Goal: Information Seeking & Learning: Compare options

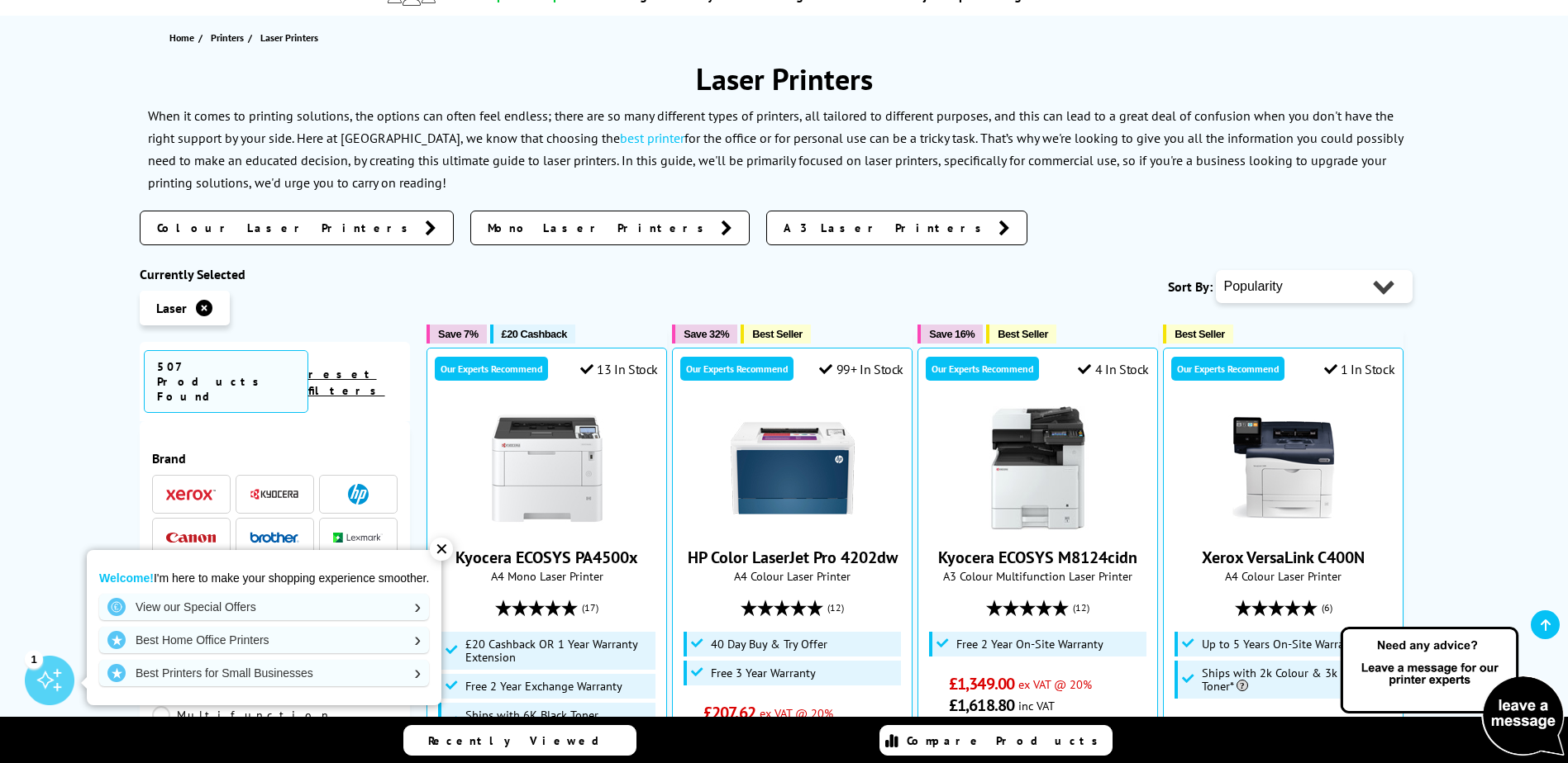
scroll to position [165, 0]
click at [194, 227] on span "Colour Laser Printers" at bounding box center [286, 229] width 260 height 17
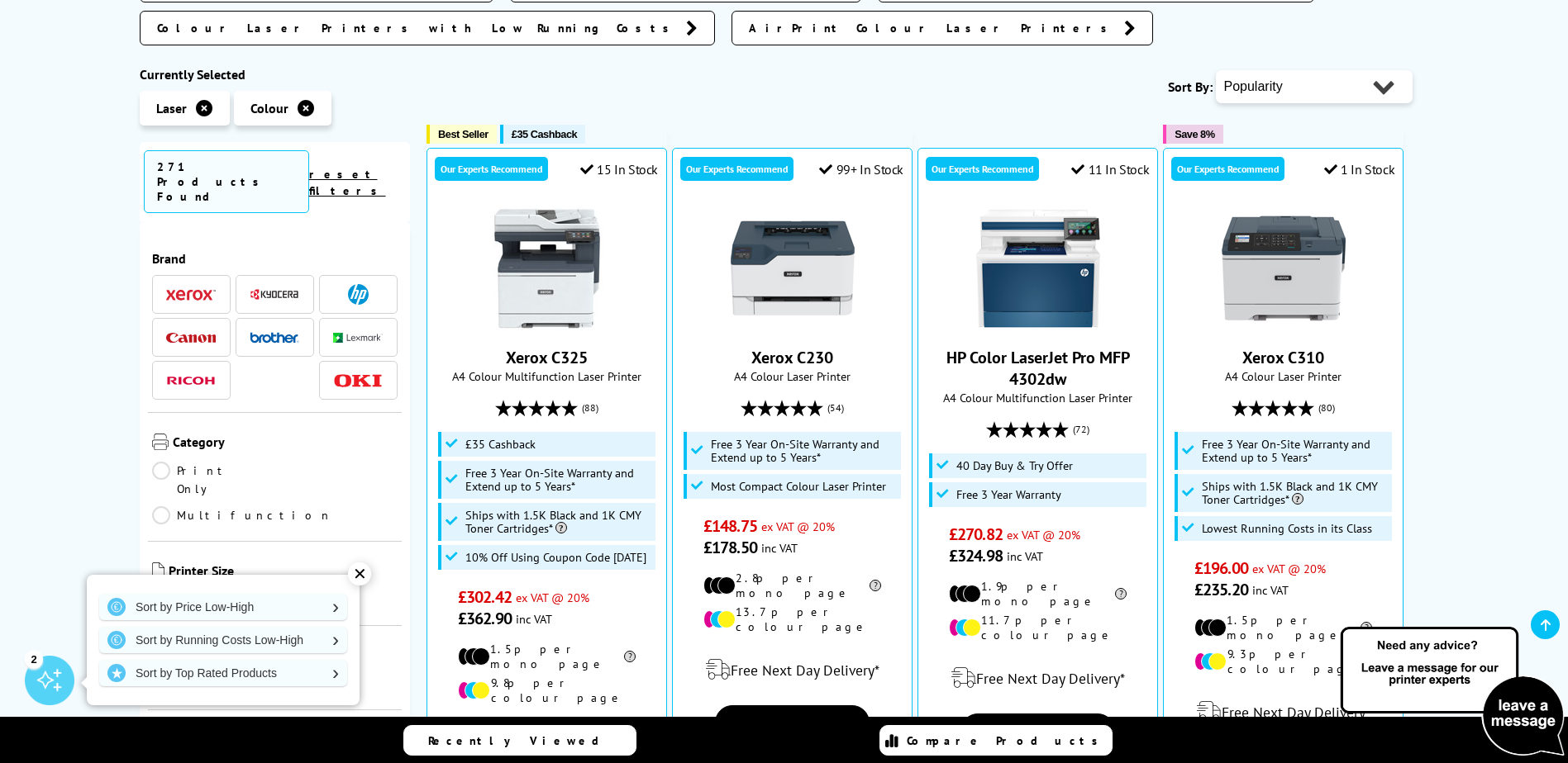
scroll to position [413, 0]
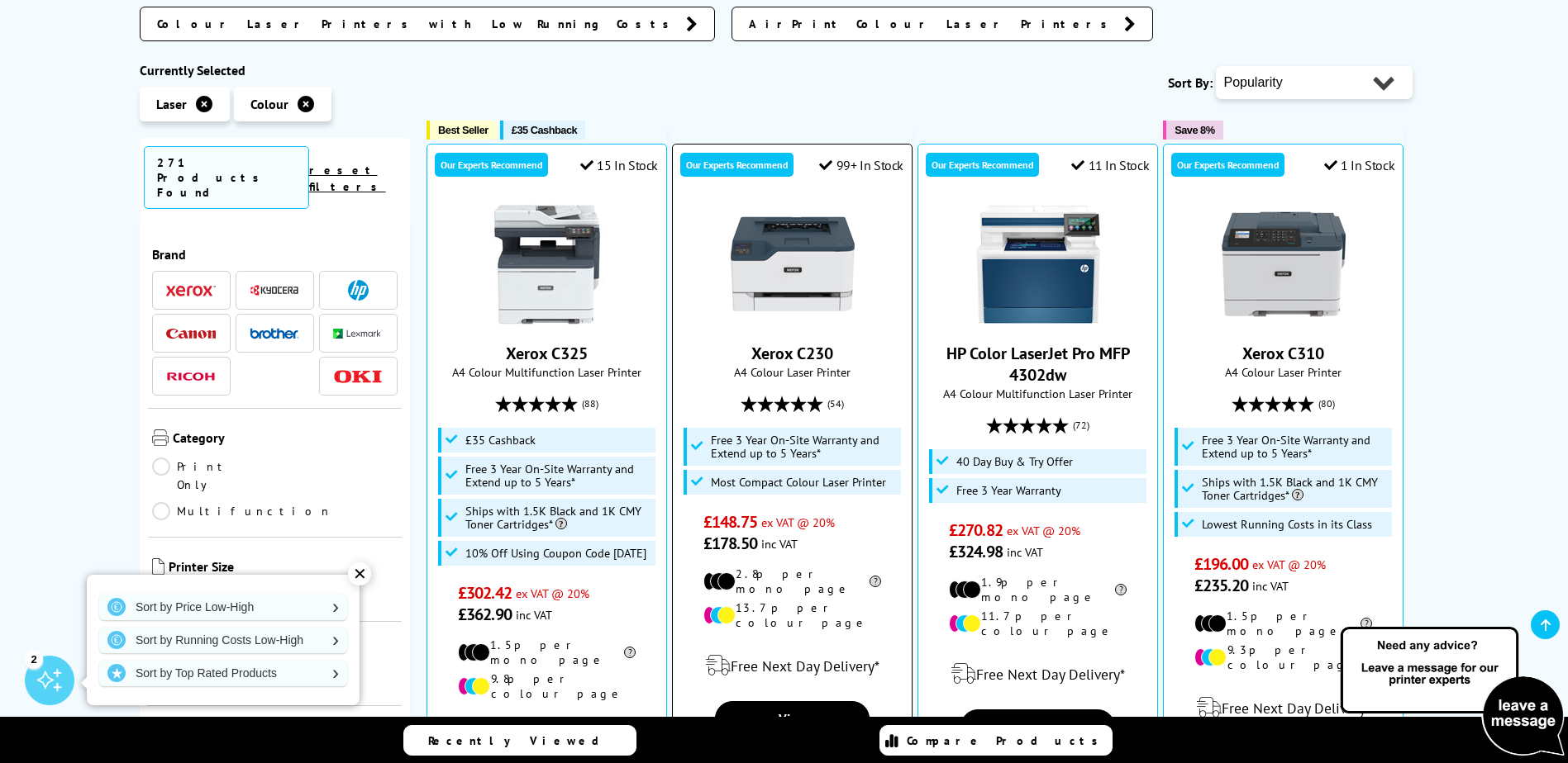
drag, startPoint x: 751, startPoint y: 309, endPoint x: 742, endPoint y: 305, distance: 9.8
click at [742, 342] on span "Xerox C230" at bounding box center [792, 353] width 214 height 22
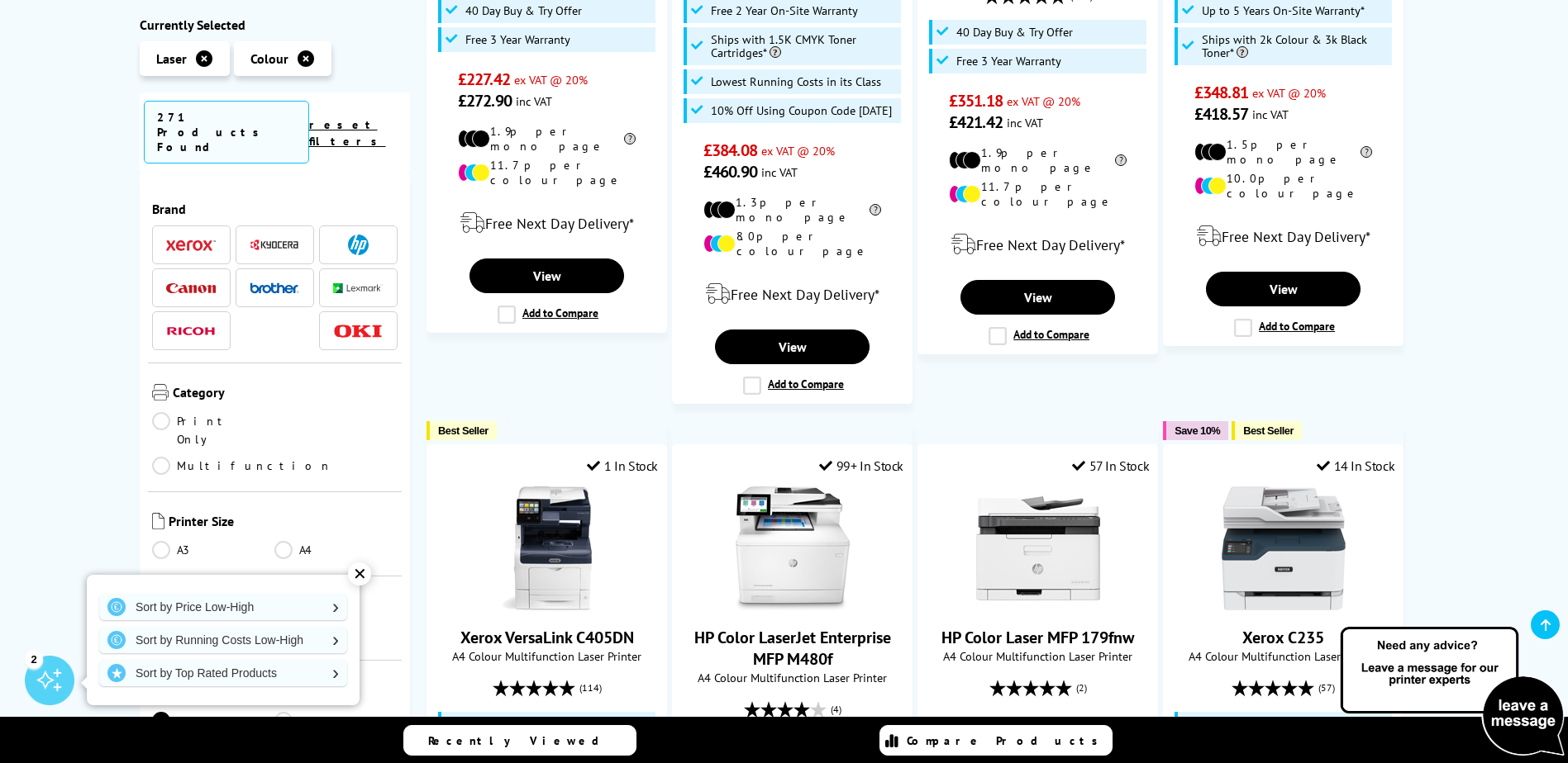
scroll to position [1652, 0]
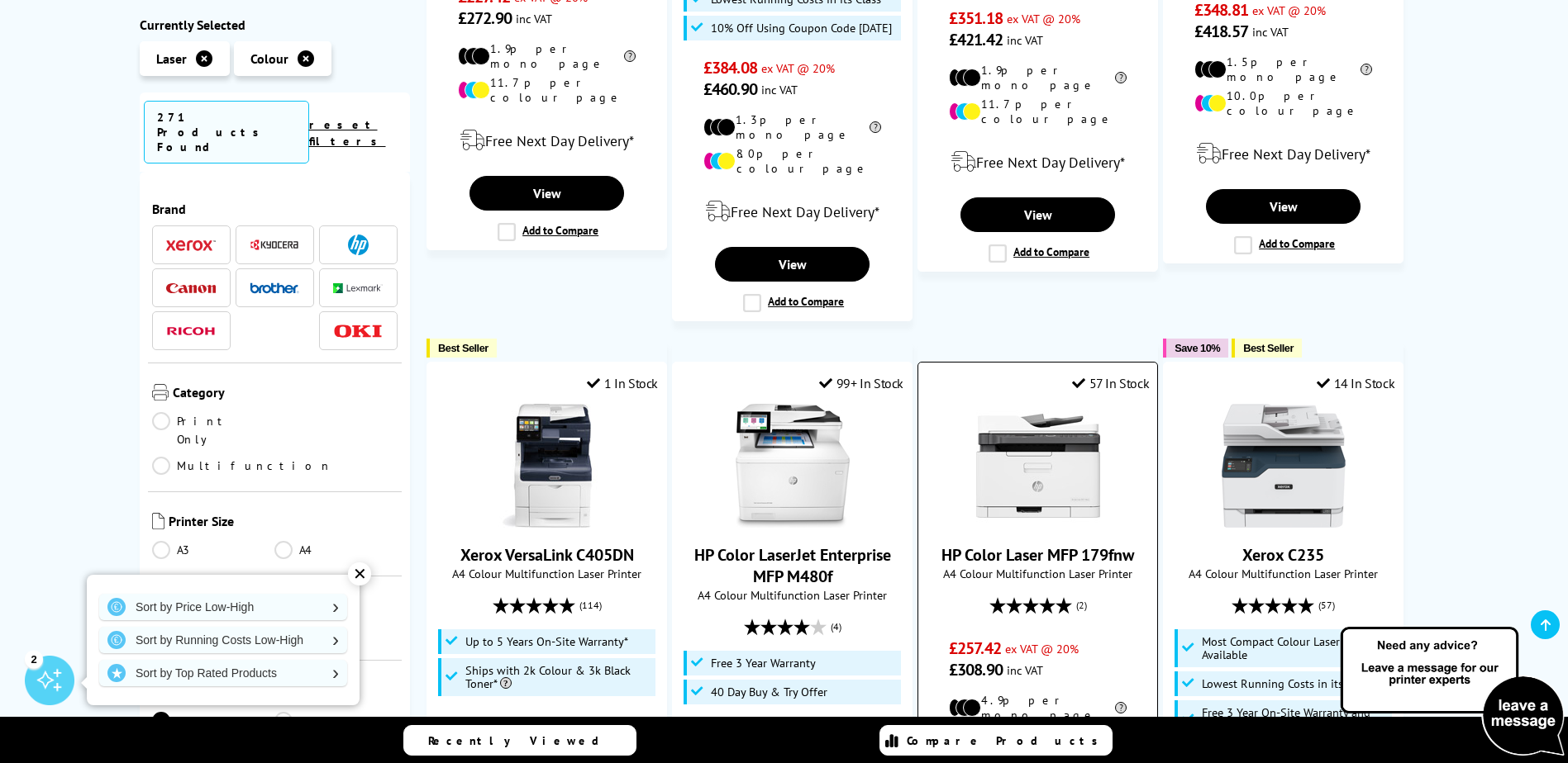
click at [947, 545] on link "HP Color Laser MFP 179fnw" at bounding box center [1037, 556] width 192 height 22
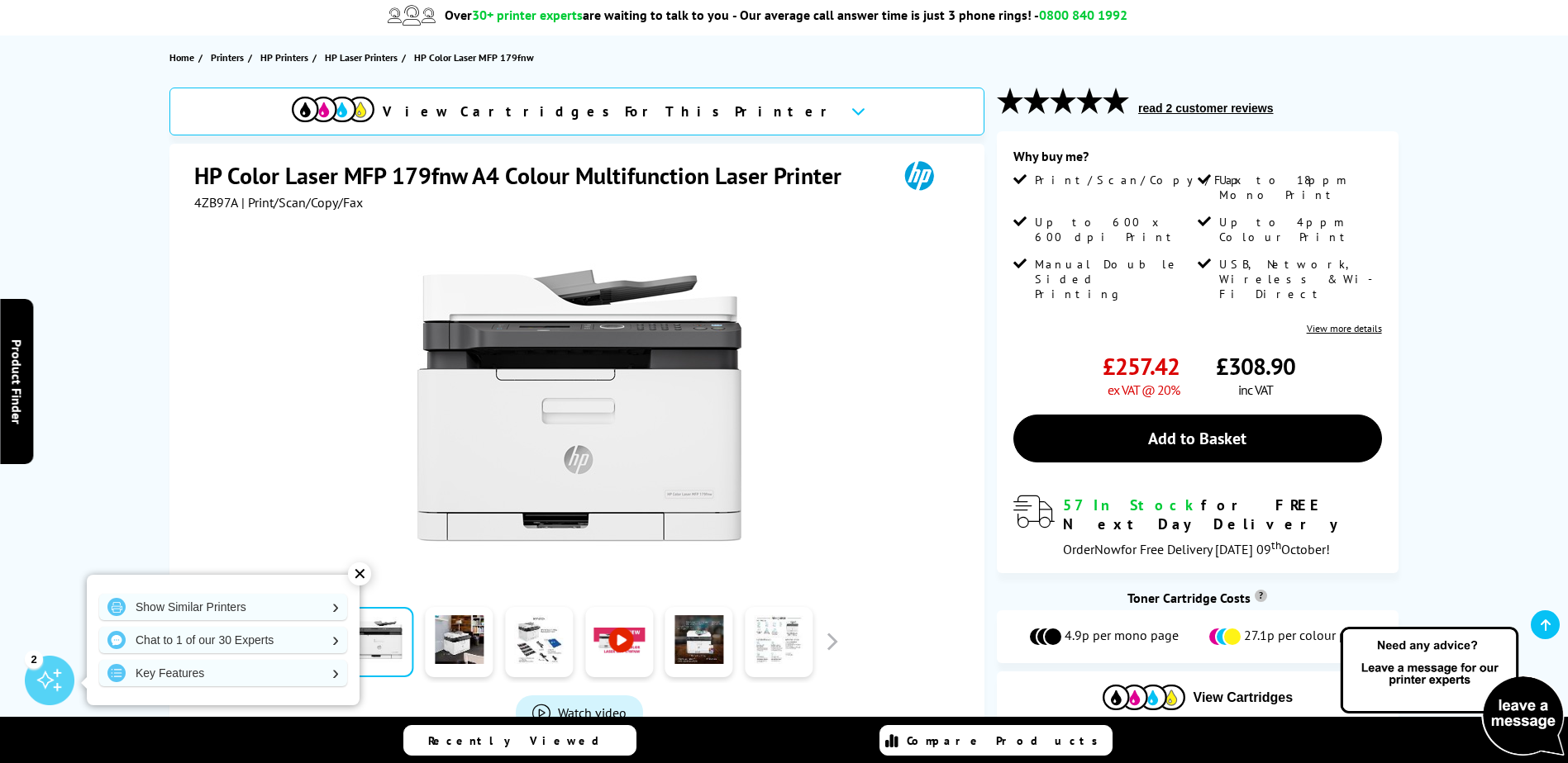
scroll to position [165, 0]
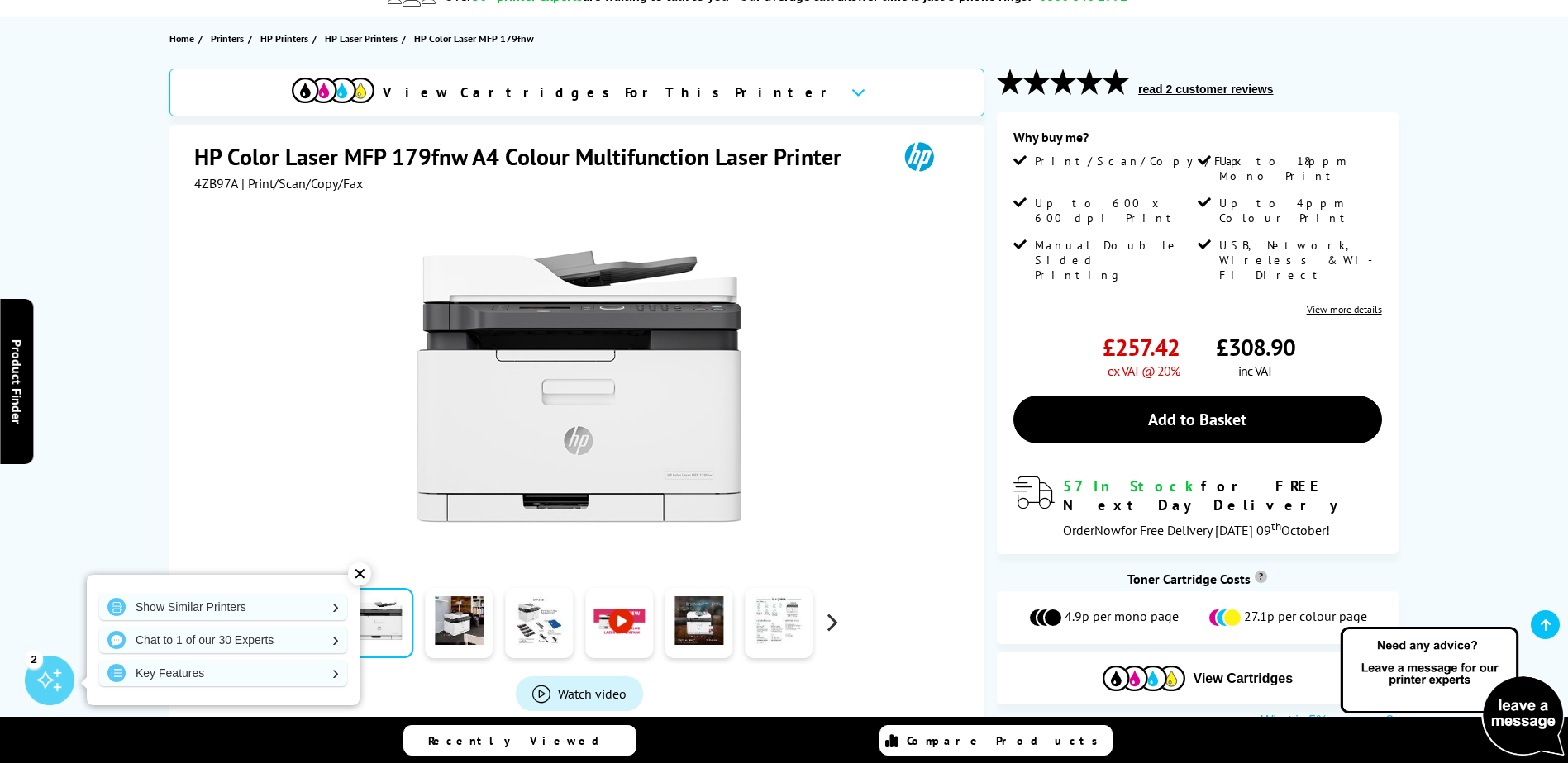
click at [830, 622] on button "button" at bounding box center [831, 623] width 25 height 25
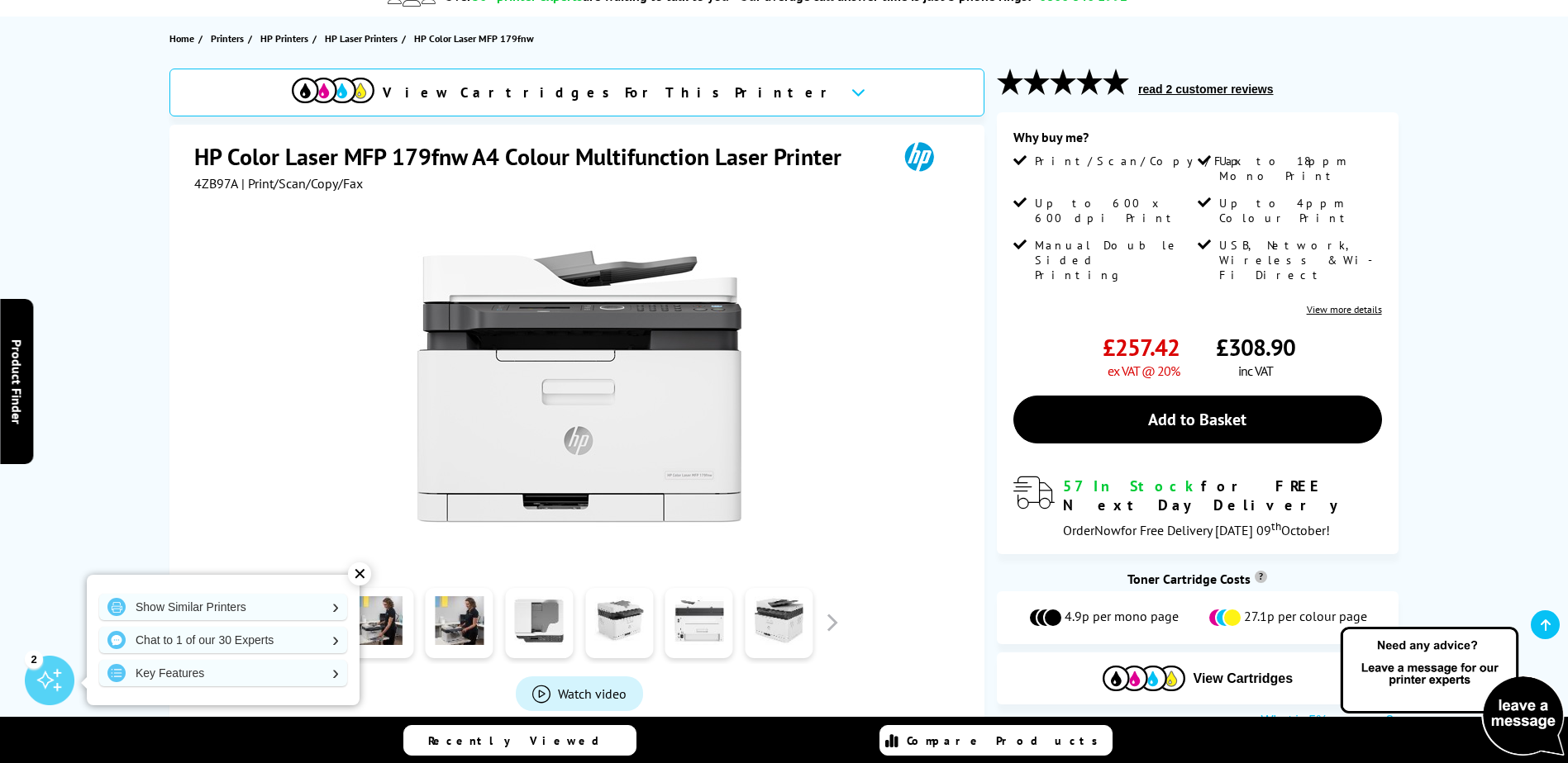
click at [716, 442] on img at bounding box center [579, 387] width 324 height 324
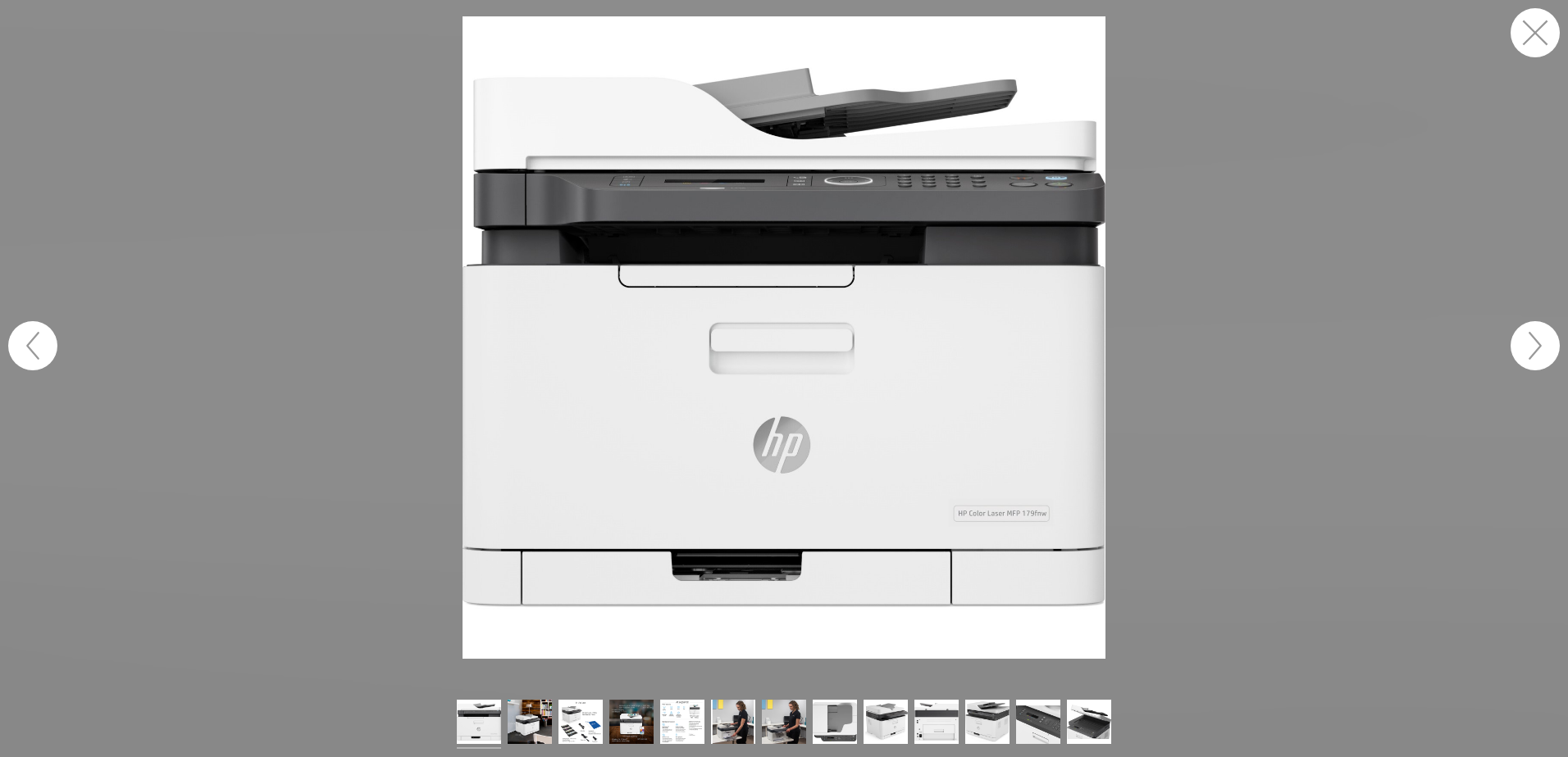
click at [1539, 346] on button "button" at bounding box center [1535, 346] width 49 height 49
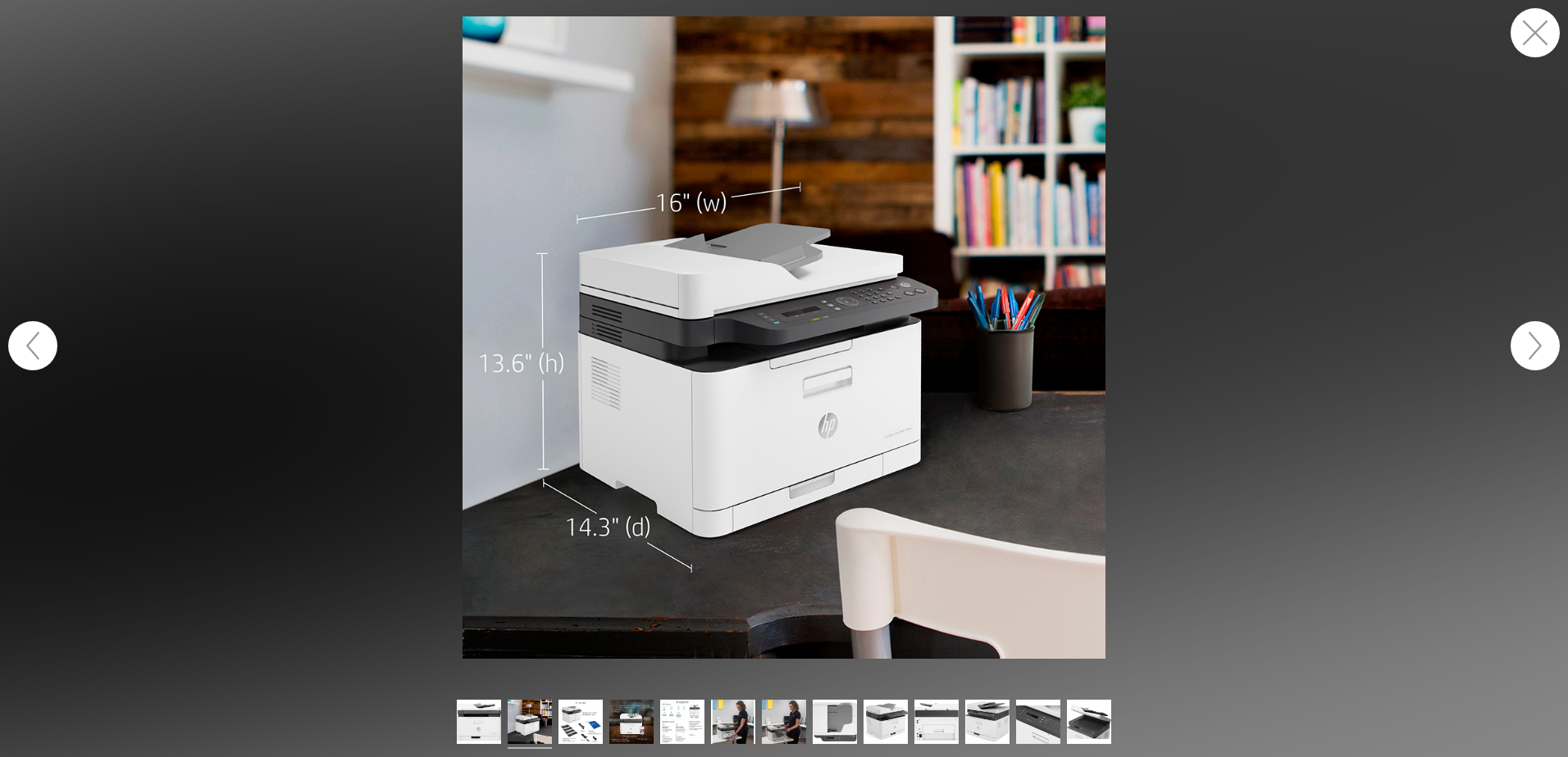
click at [1539, 346] on button "button" at bounding box center [1535, 346] width 49 height 49
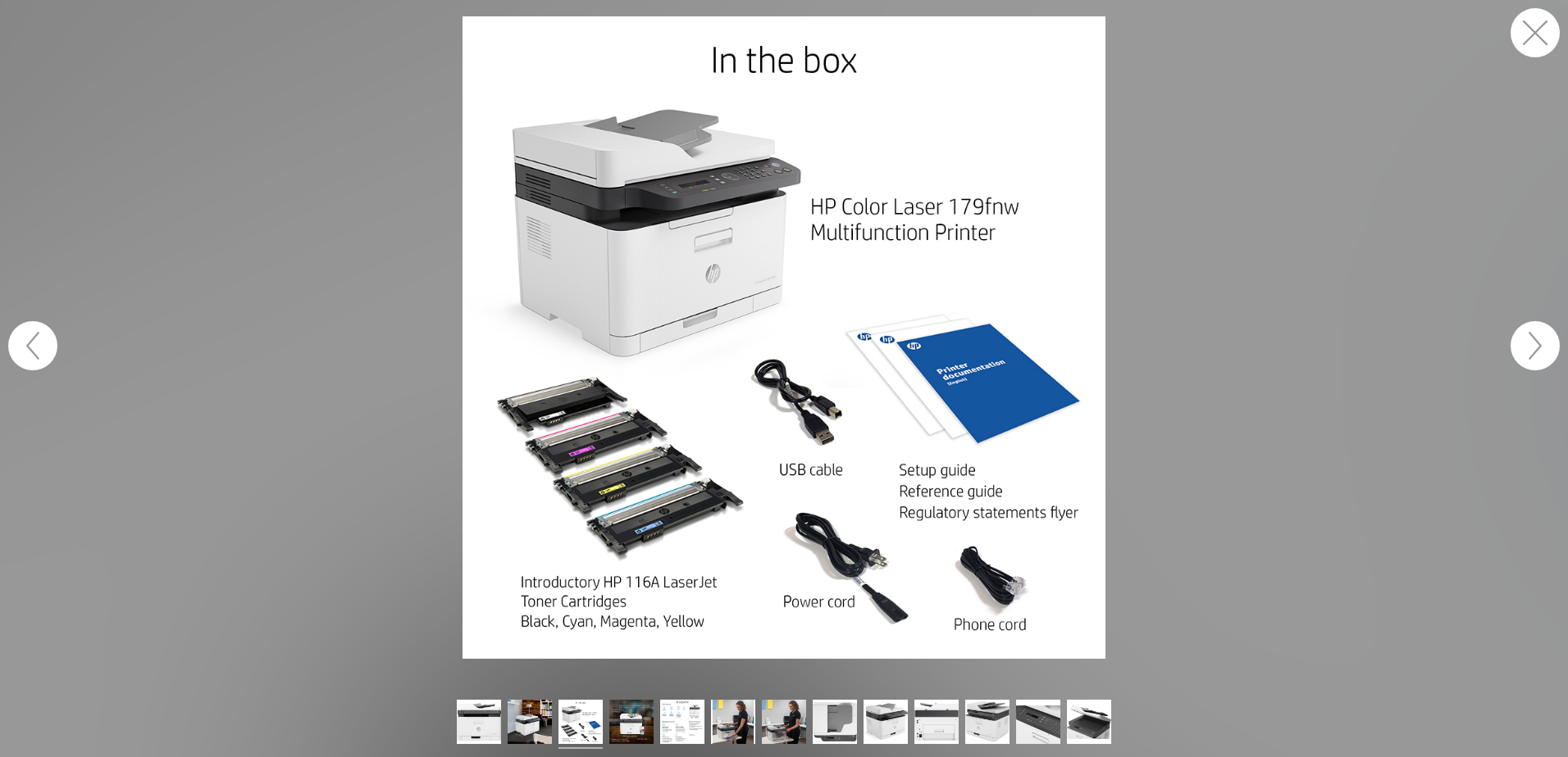
click at [1539, 346] on button "button" at bounding box center [1535, 346] width 49 height 49
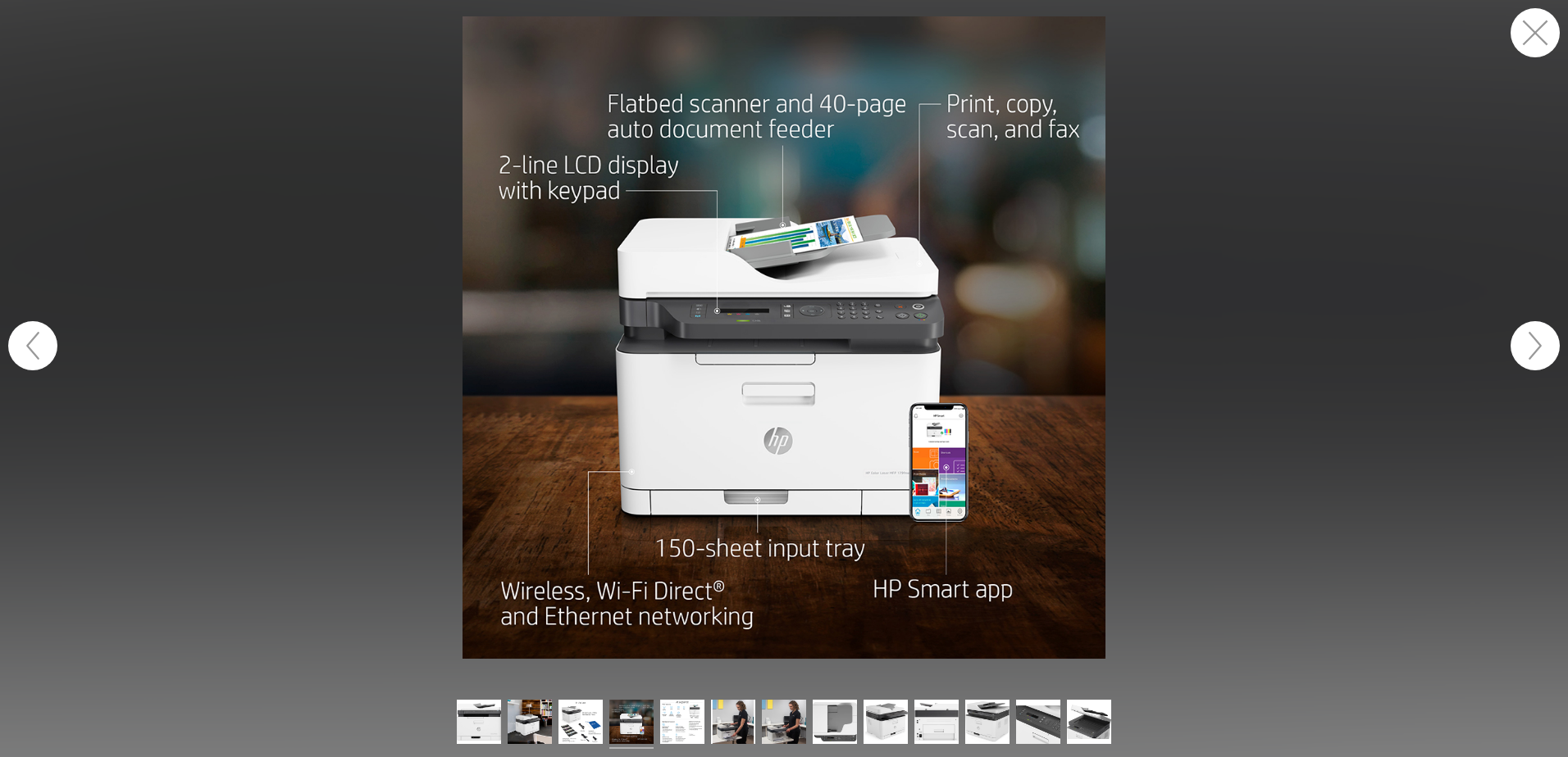
click at [1539, 346] on button "button" at bounding box center [1535, 346] width 49 height 49
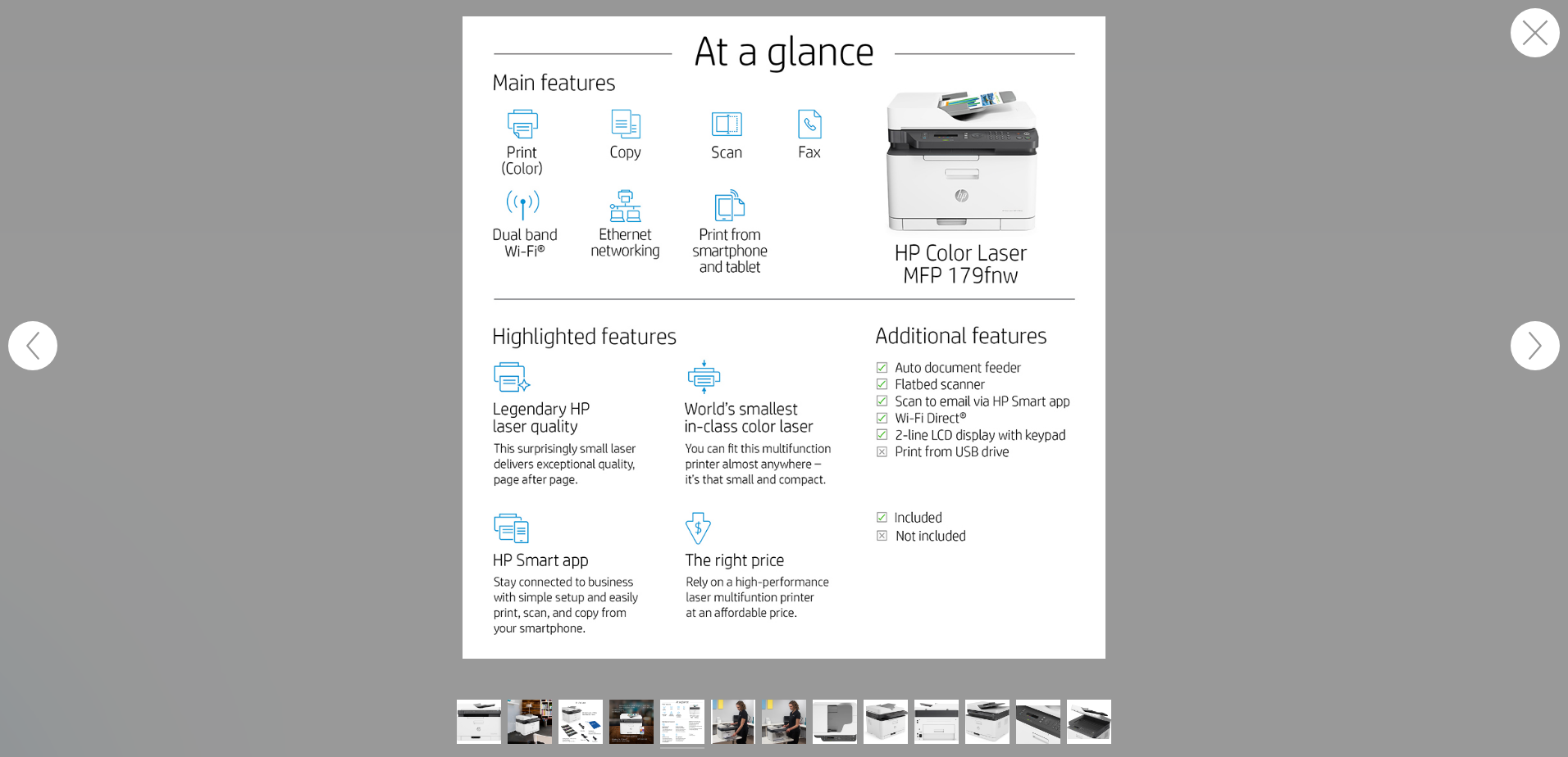
click at [1539, 346] on button "button" at bounding box center [1535, 346] width 49 height 49
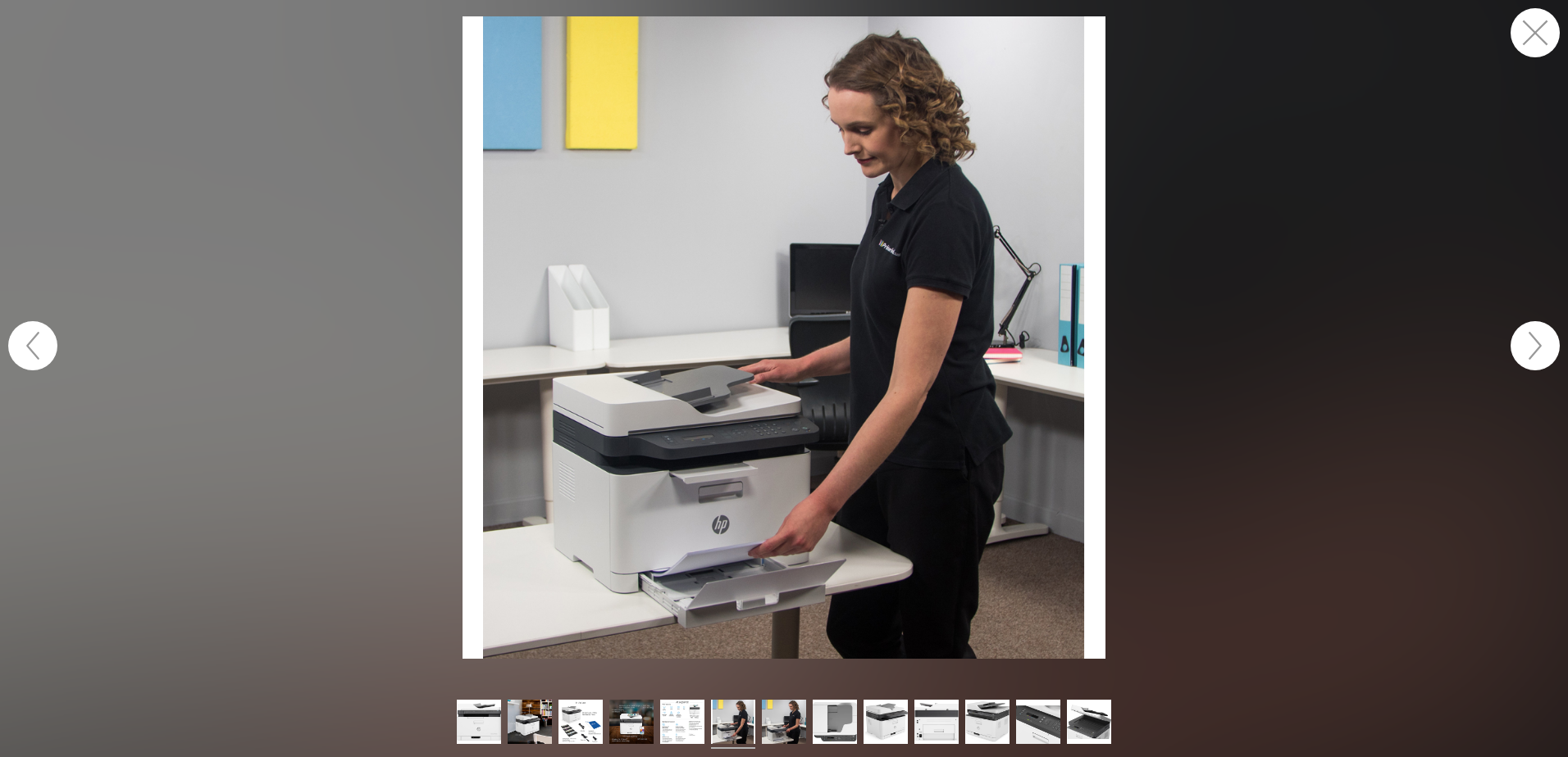
click at [1539, 346] on button "button" at bounding box center [1535, 346] width 49 height 49
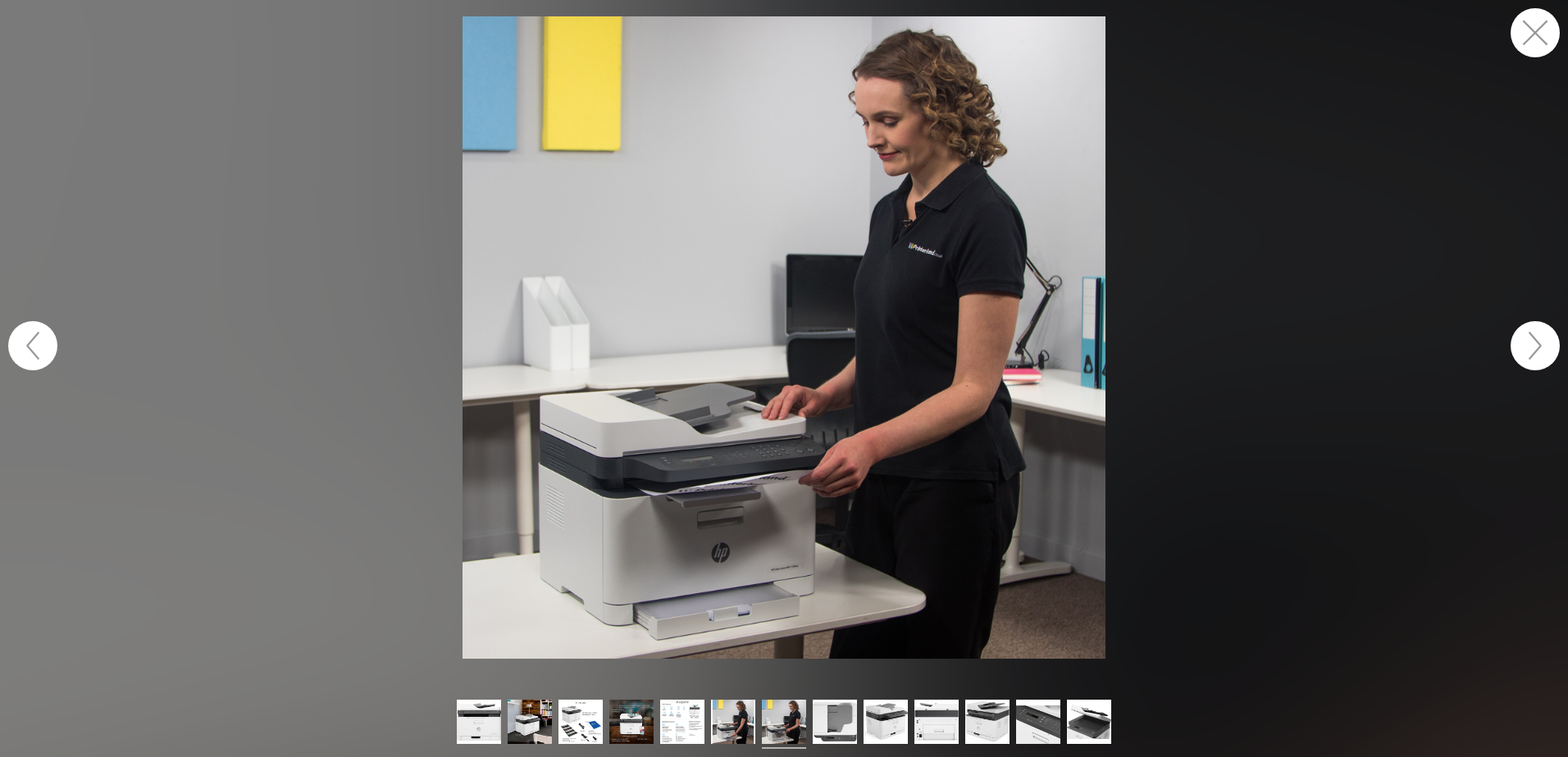
click at [1539, 347] on button "button" at bounding box center [1535, 346] width 49 height 49
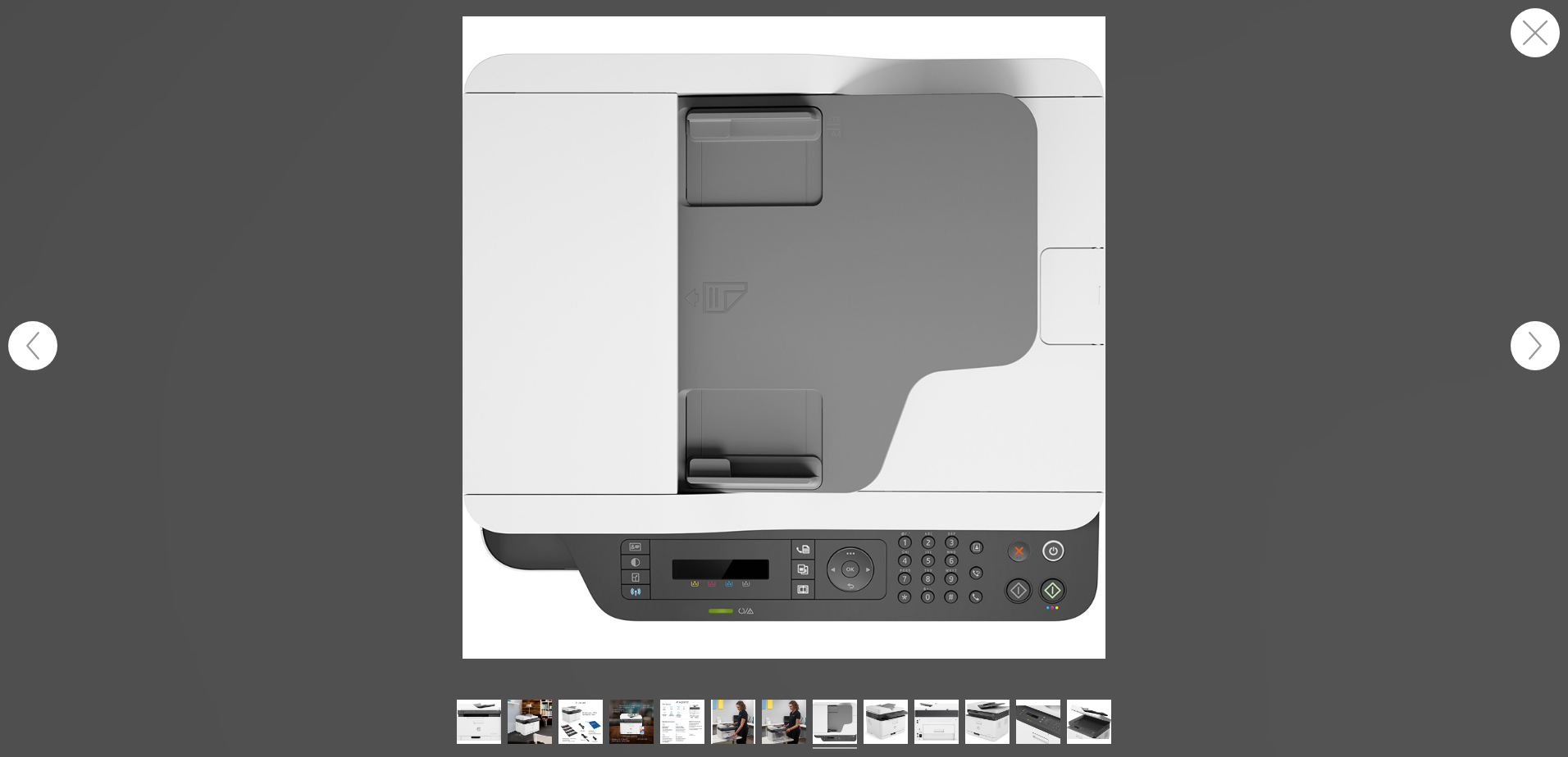
click at [1539, 347] on button "button" at bounding box center [1535, 346] width 49 height 49
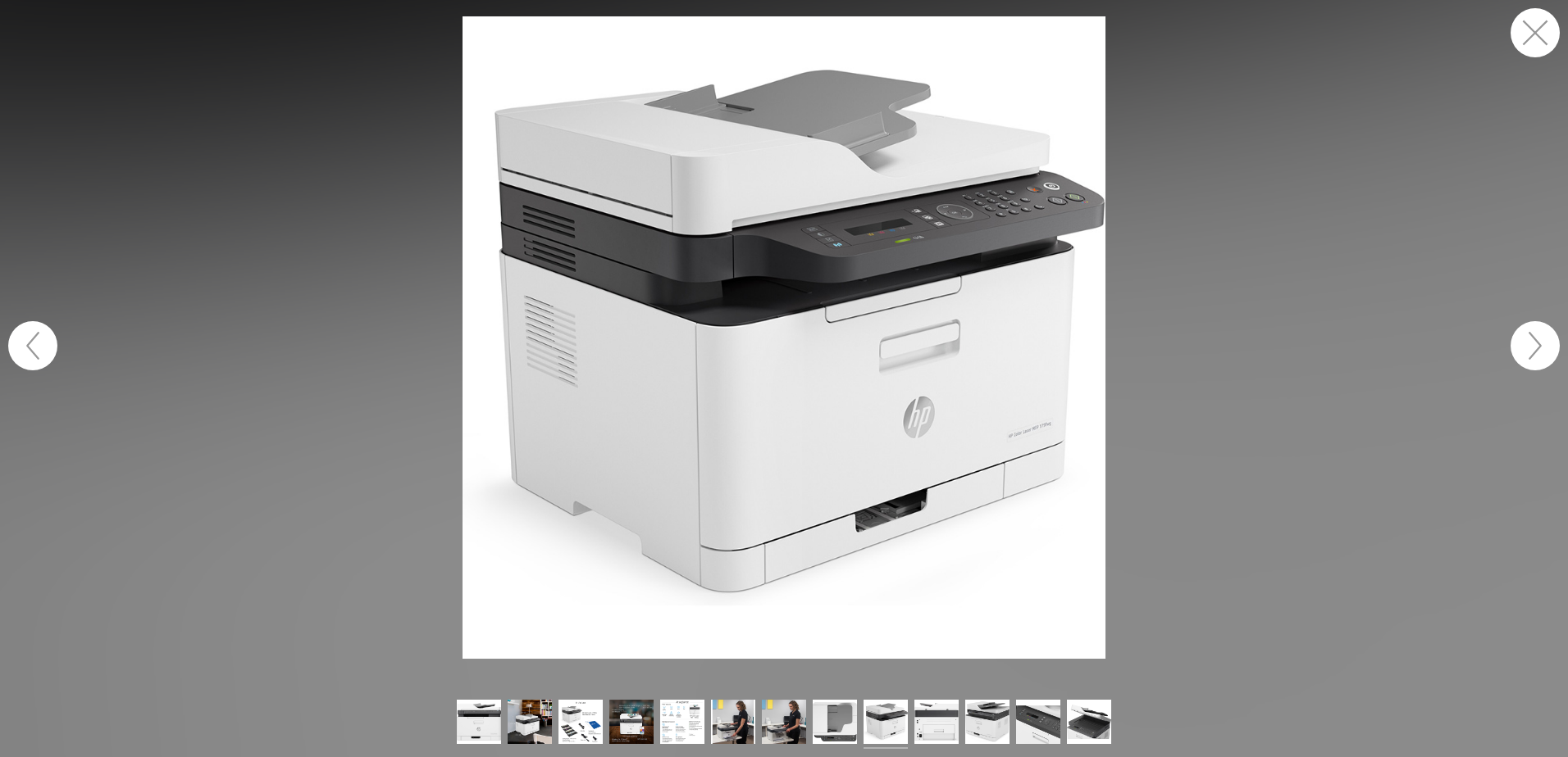
click at [1539, 347] on button "button" at bounding box center [1535, 346] width 49 height 49
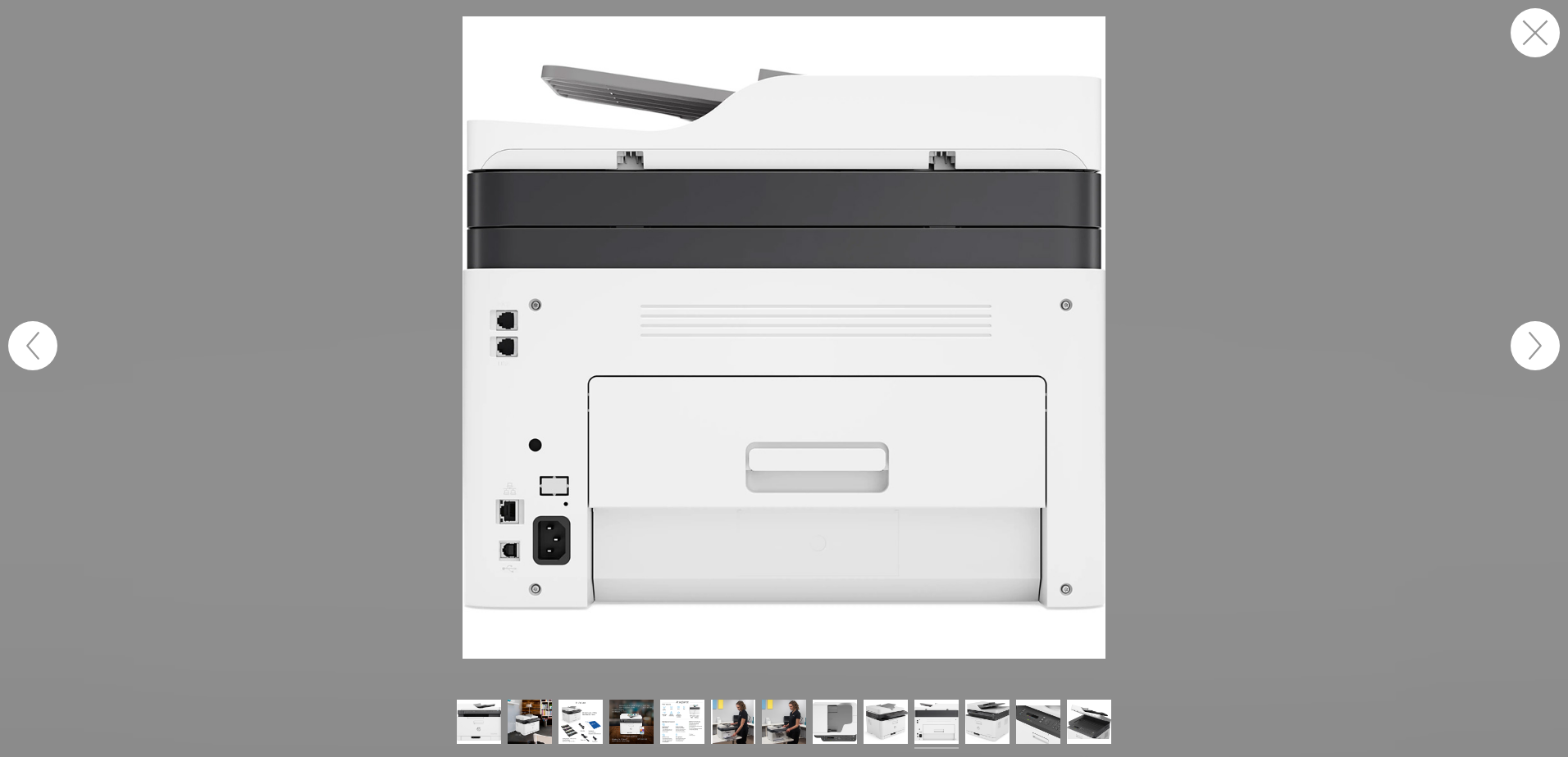
click at [1538, 347] on button "button" at bounding box center [1535, 346] width 49 height 49
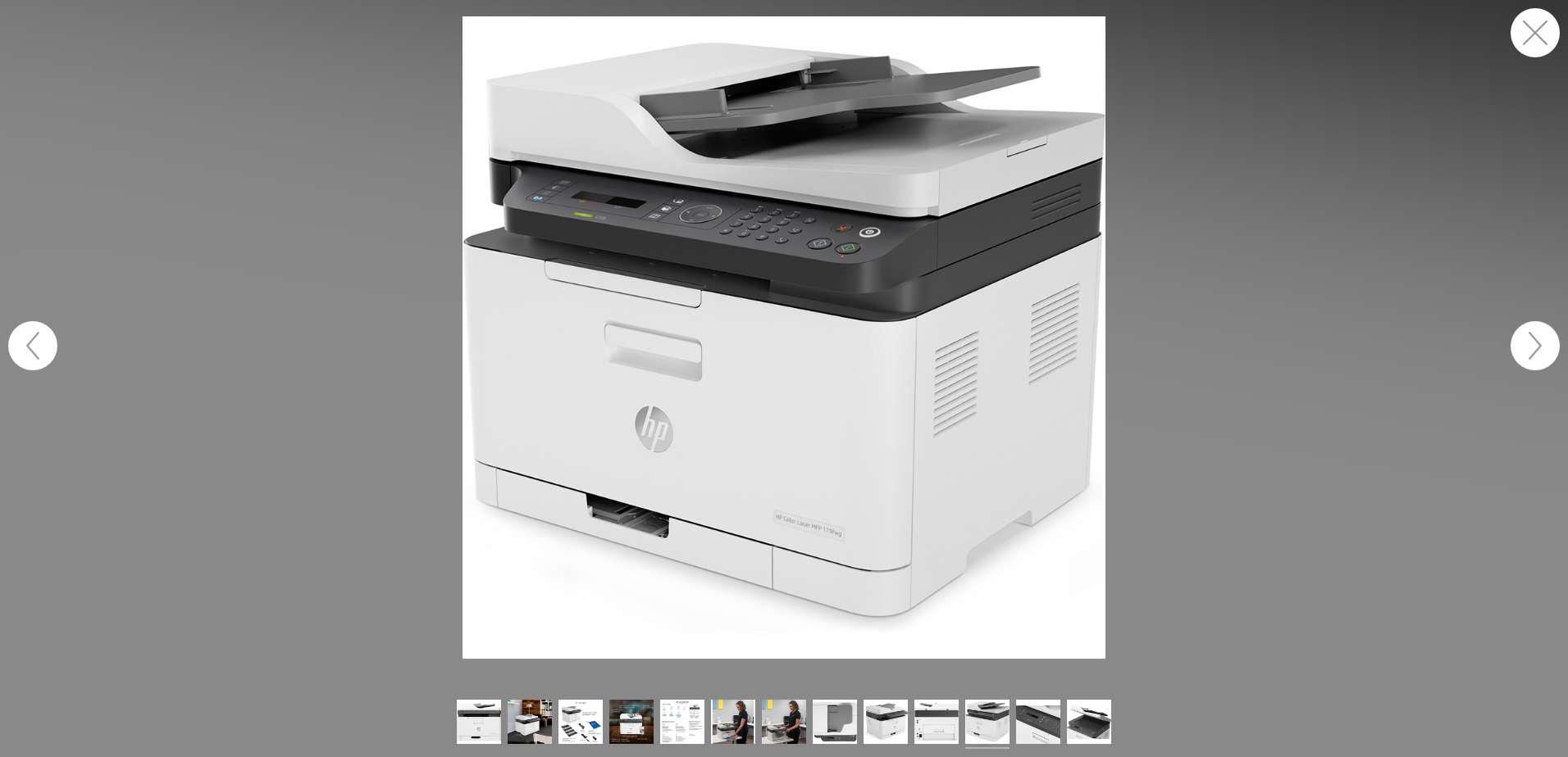
click at [1538, 347] on button "button" at bounding box center [1535, 346] width 49 height 49
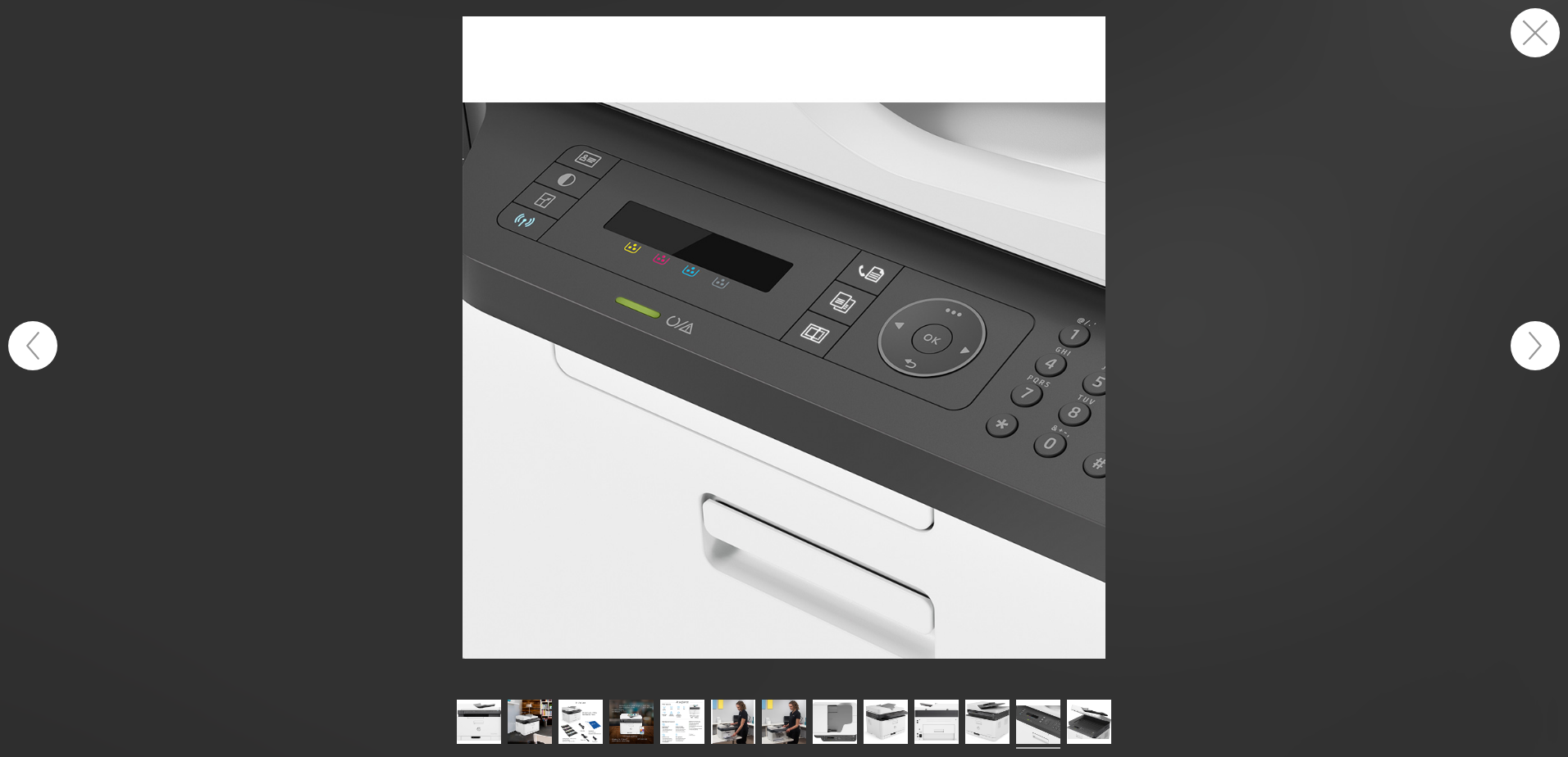
click at [1537, 348] on button "button" at bounding box center [1535, 346] width 49 height 49
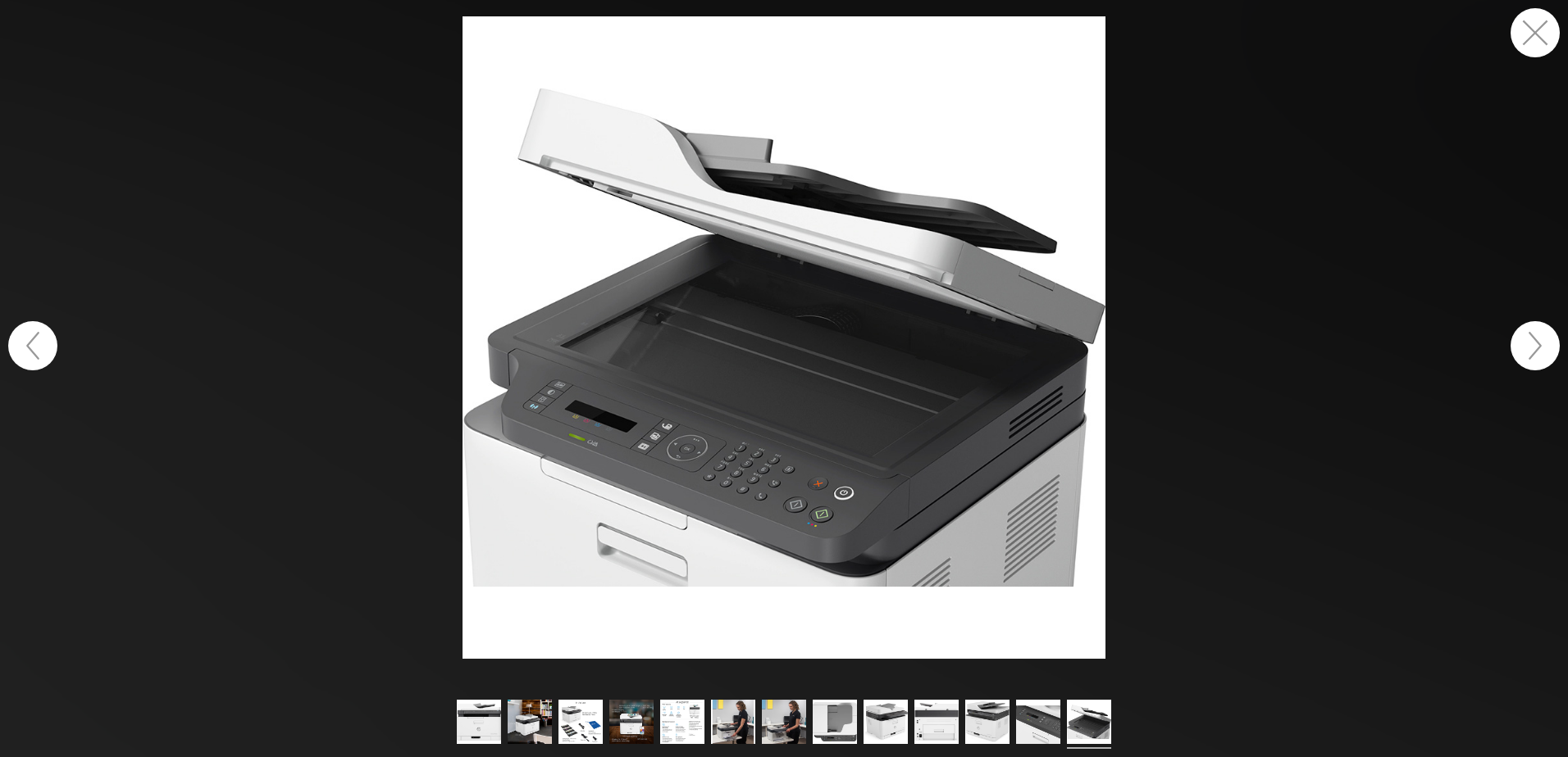
click at [1536, 348] on button "button" at bounding box center [1535, 346] width 49 height 49
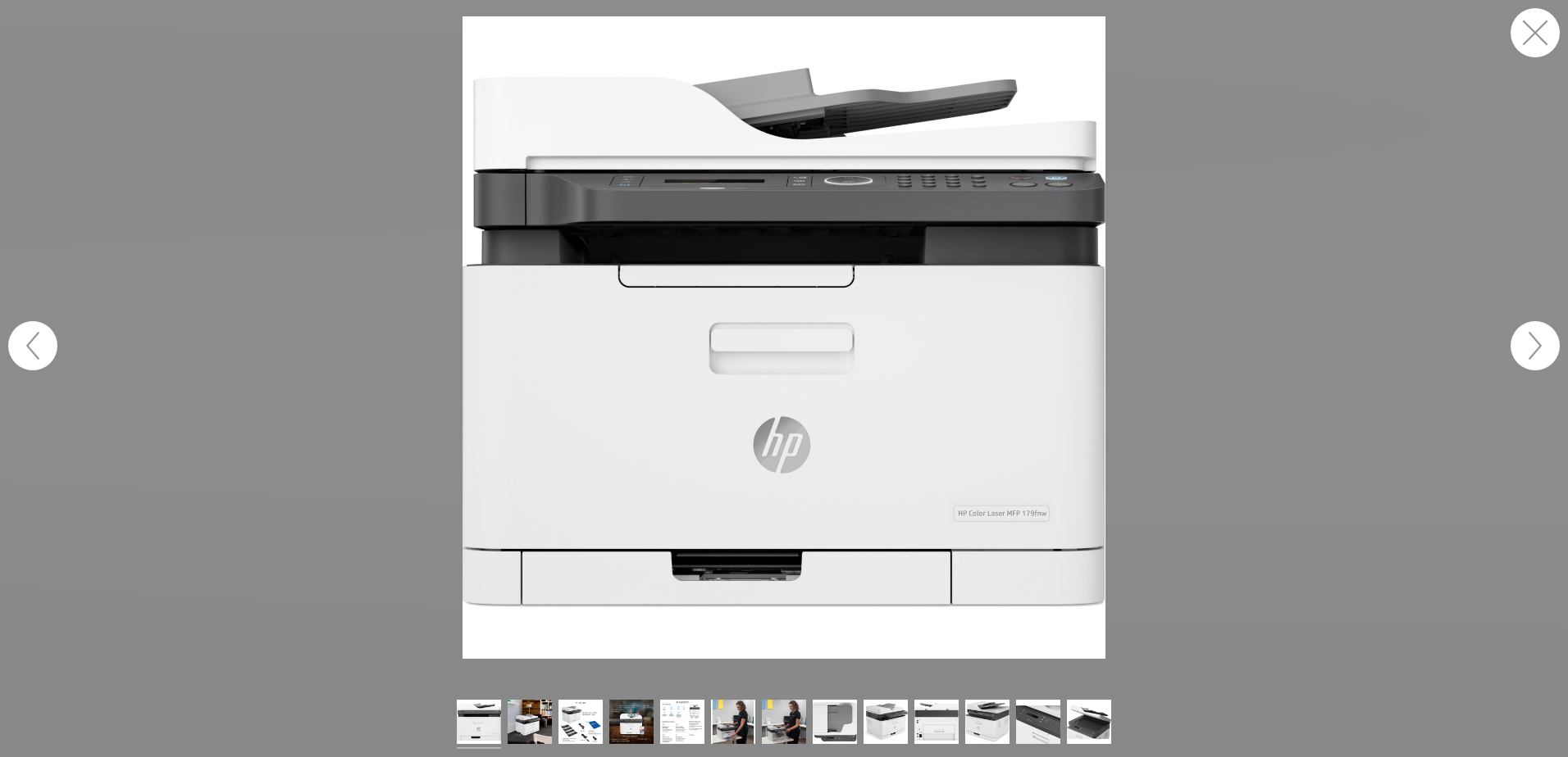
click at [1536, 348] on button "button" at bounding box center [1535, 346] width 49 height 49
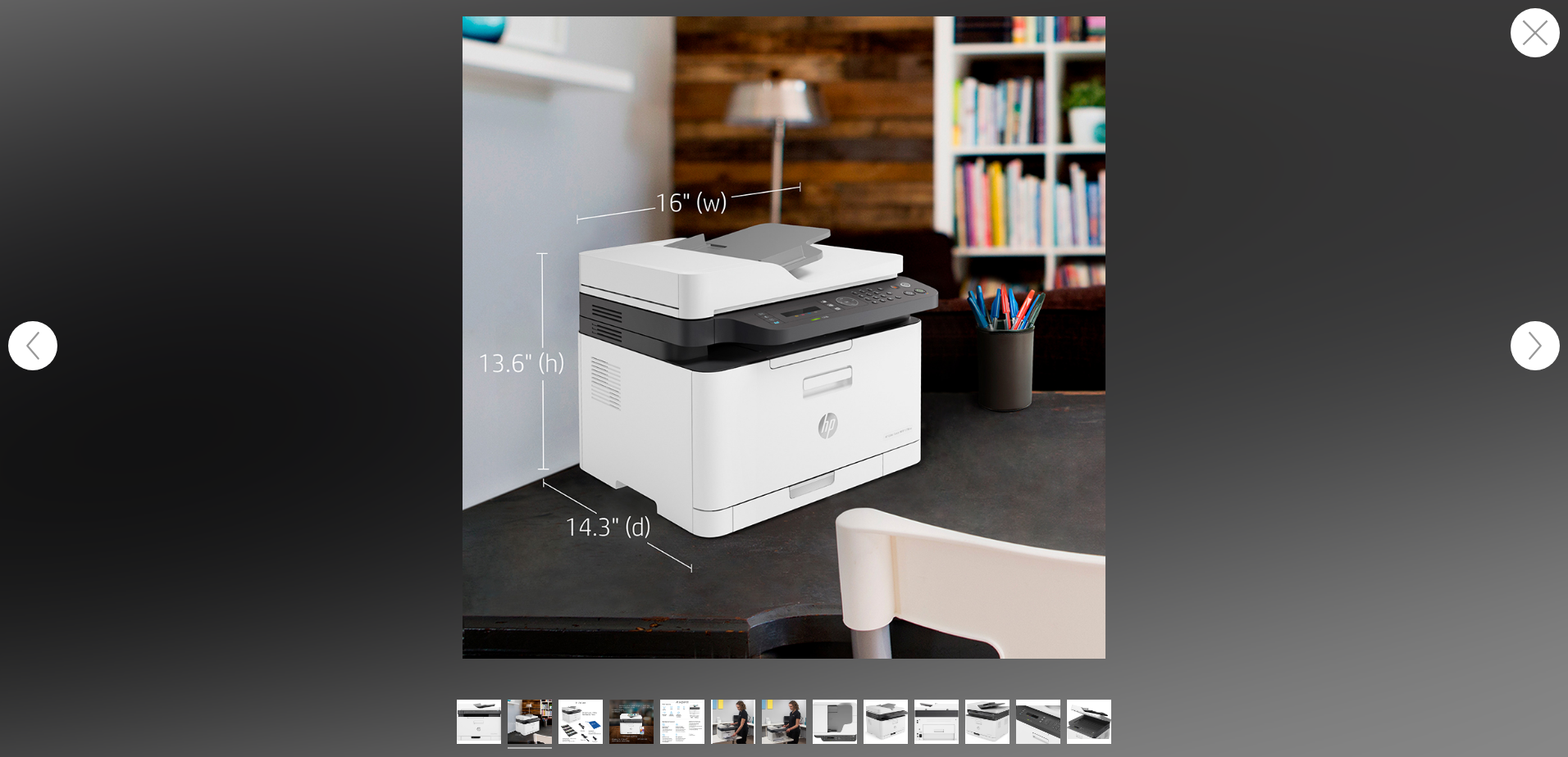
click at [1535, 348] on button "button" at bounding box center [1535, 346] width 49 height 49
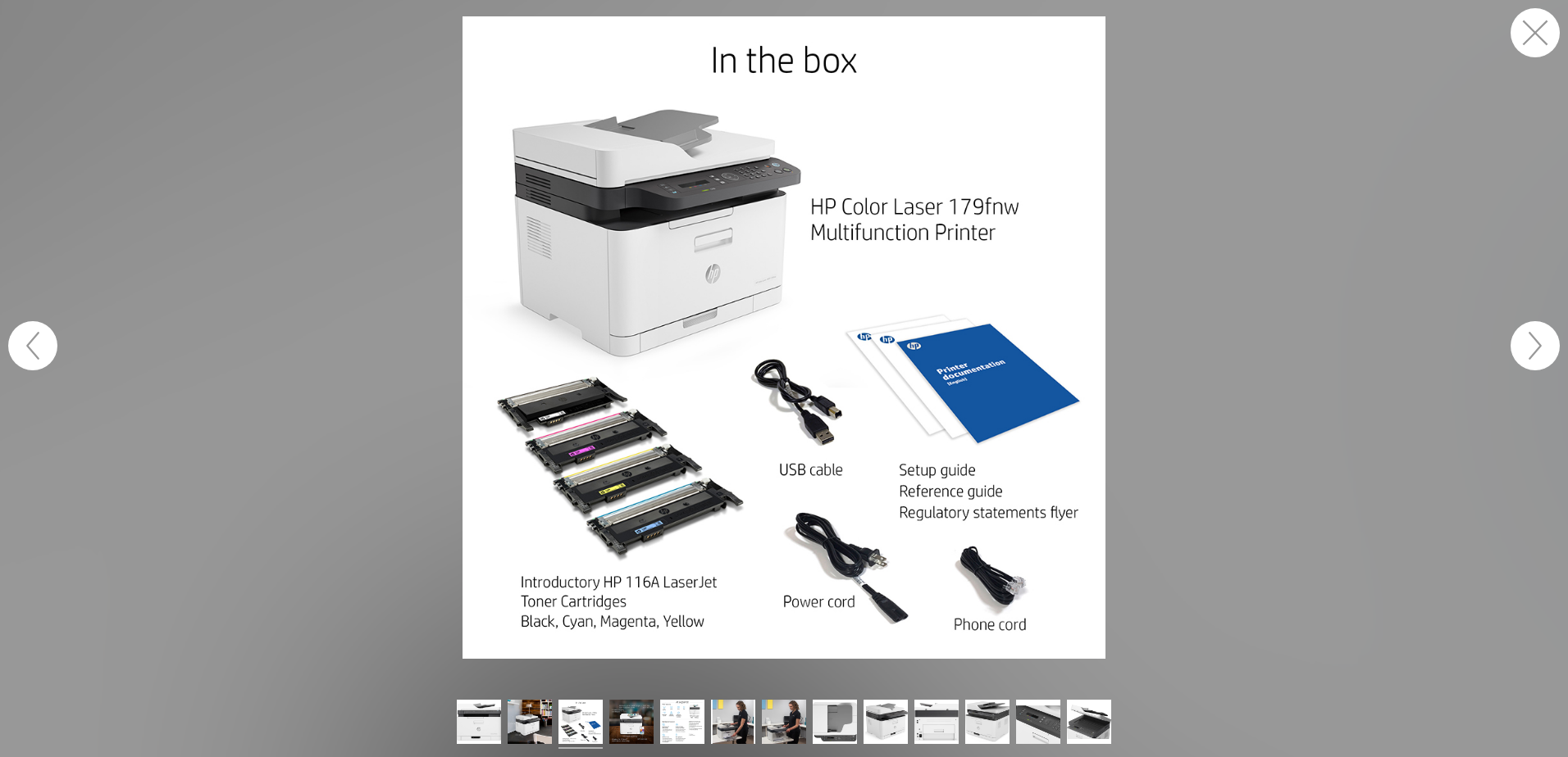
click at [1539, 29] on button "button" at bounding box center [1535, 32] width 49 height 49
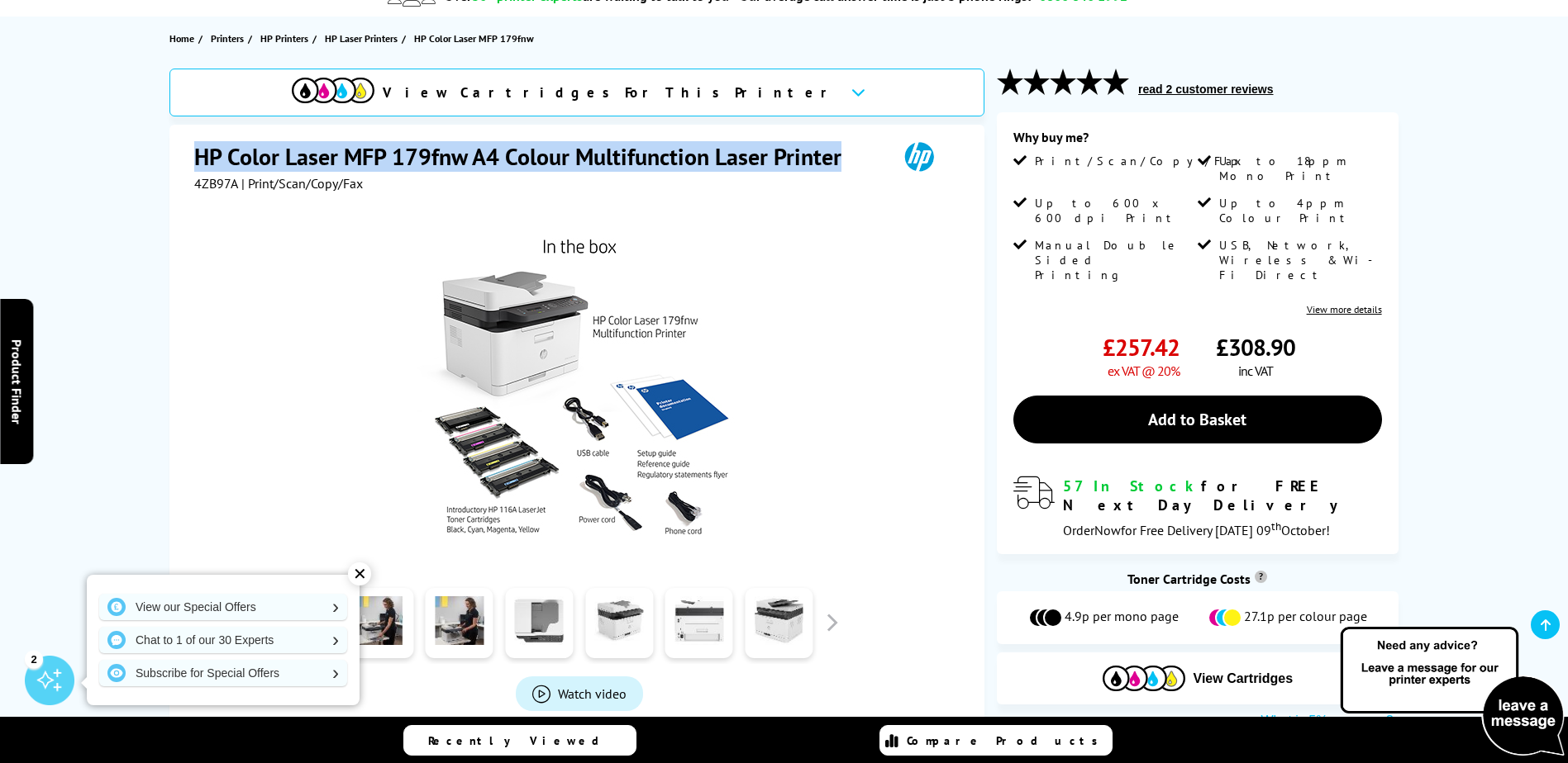
drag, startPoint x: 197, startPoint y: 156, endPoint x: 849, endPoint y: 167, distance: 652.1
click at [849, 167] on h1 "HP Color Laser MFP 179fnw A4 Colour Multifunction Laser Printer" at bounding box center [526, 156] width 663 height 30
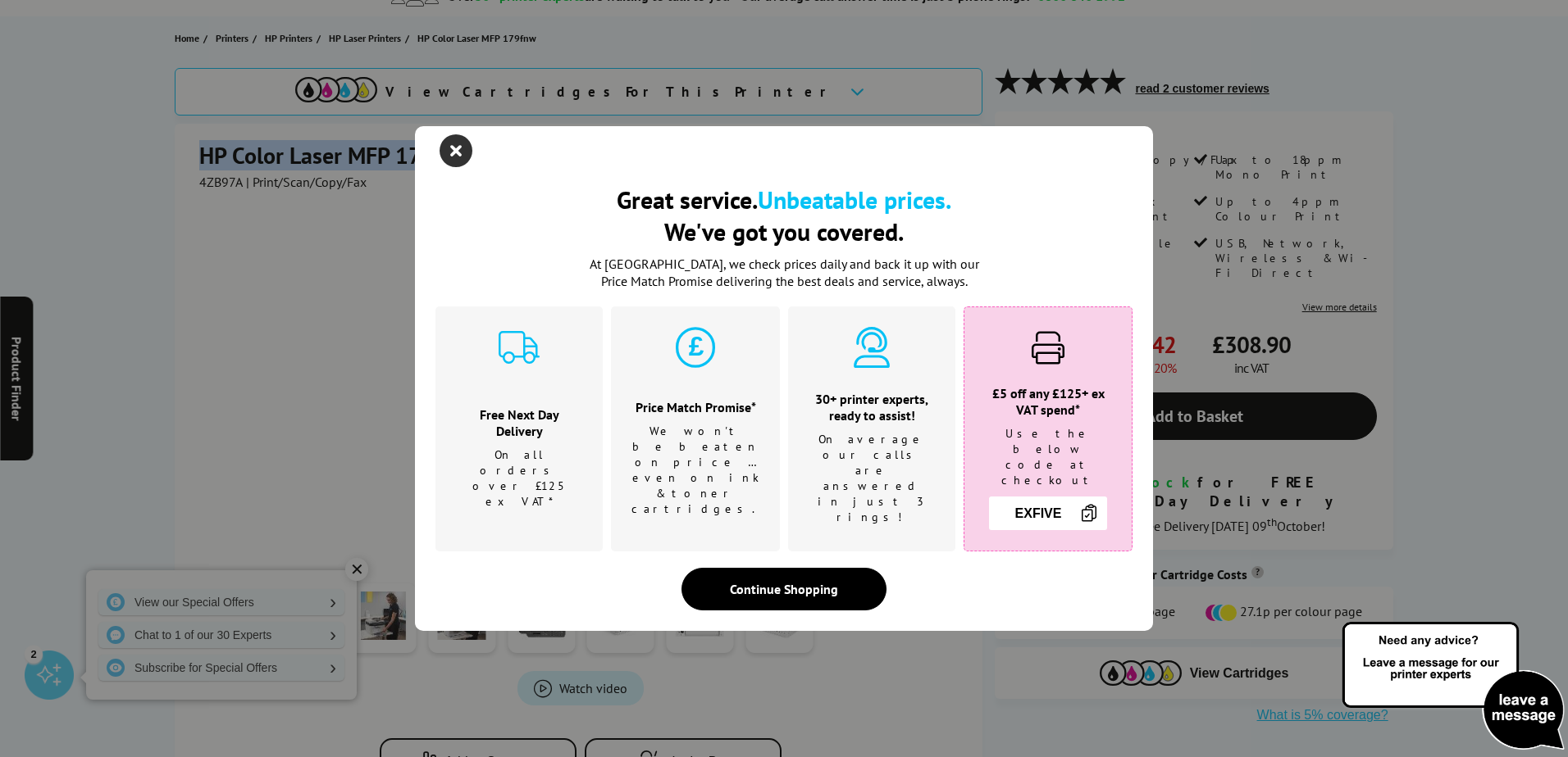
click at [460, 167] on icon "close modal" at bounding box center [456, 150] width 32 height 32
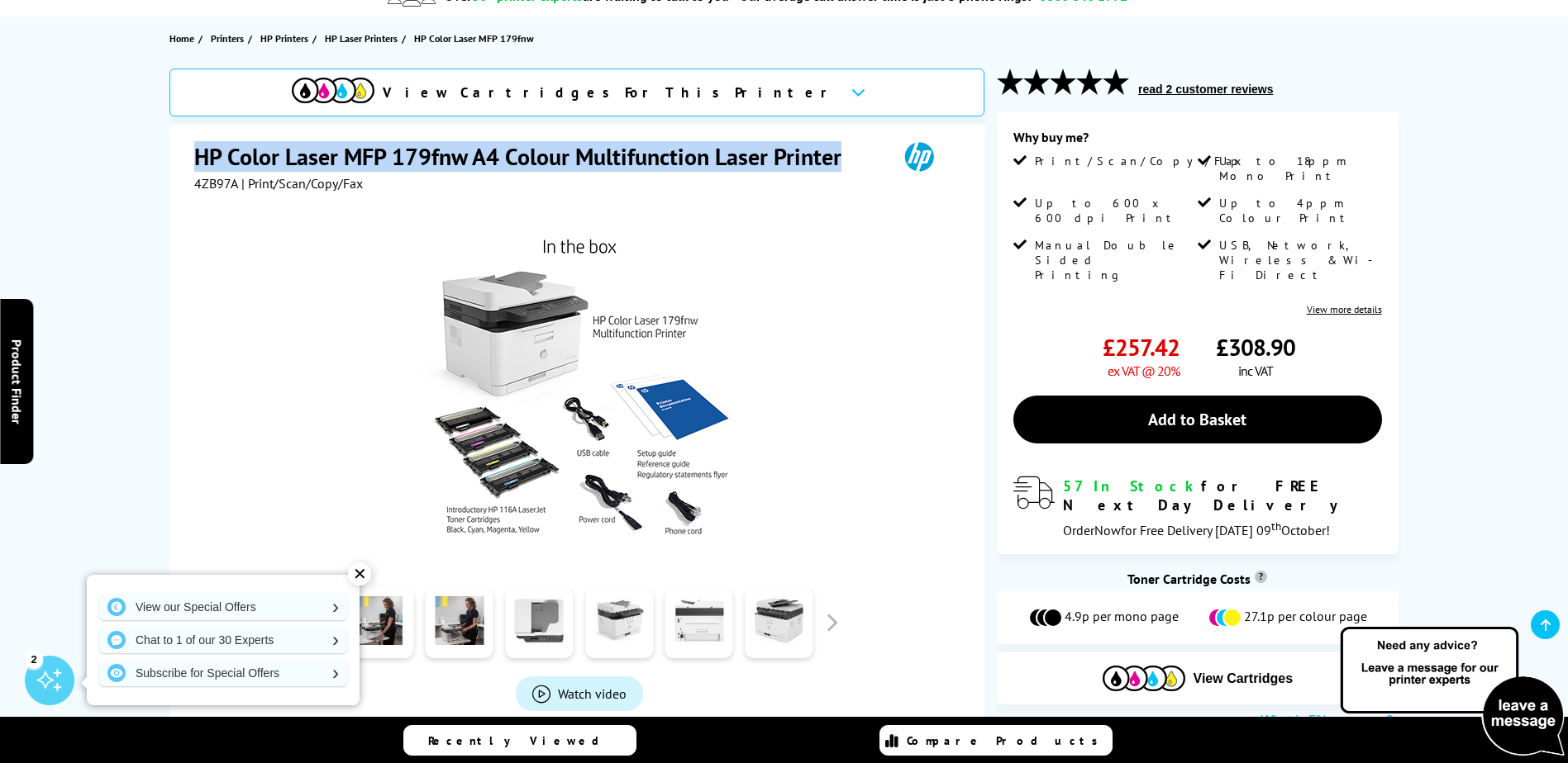
copy h1 "HP Color Laser MFP 179fnw A4 Colour Multifunction Laser Printer"
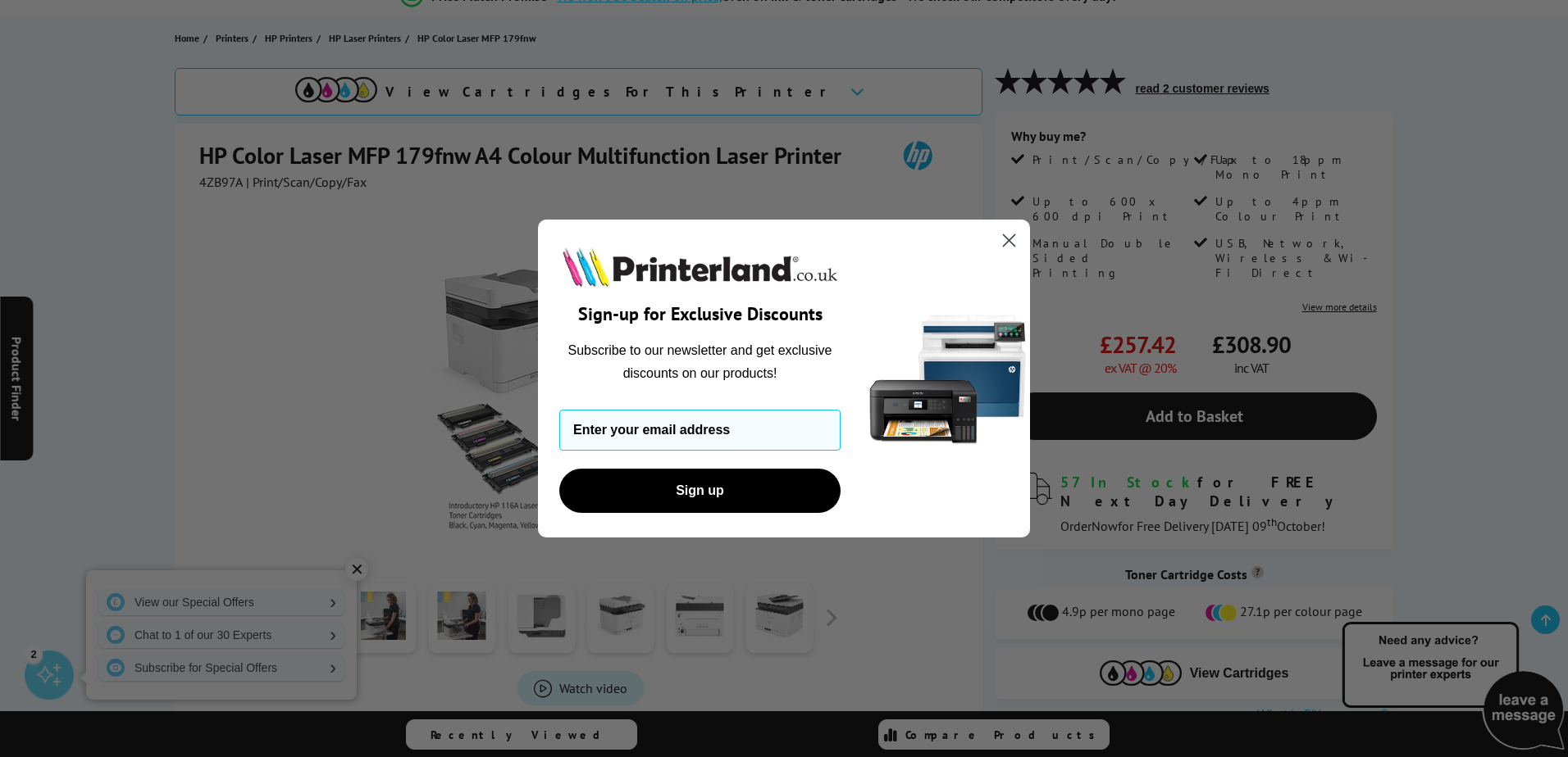
click at [1005, 241] on circle "Close dialog" at bounding box center [1009, 241] width 27 height 27
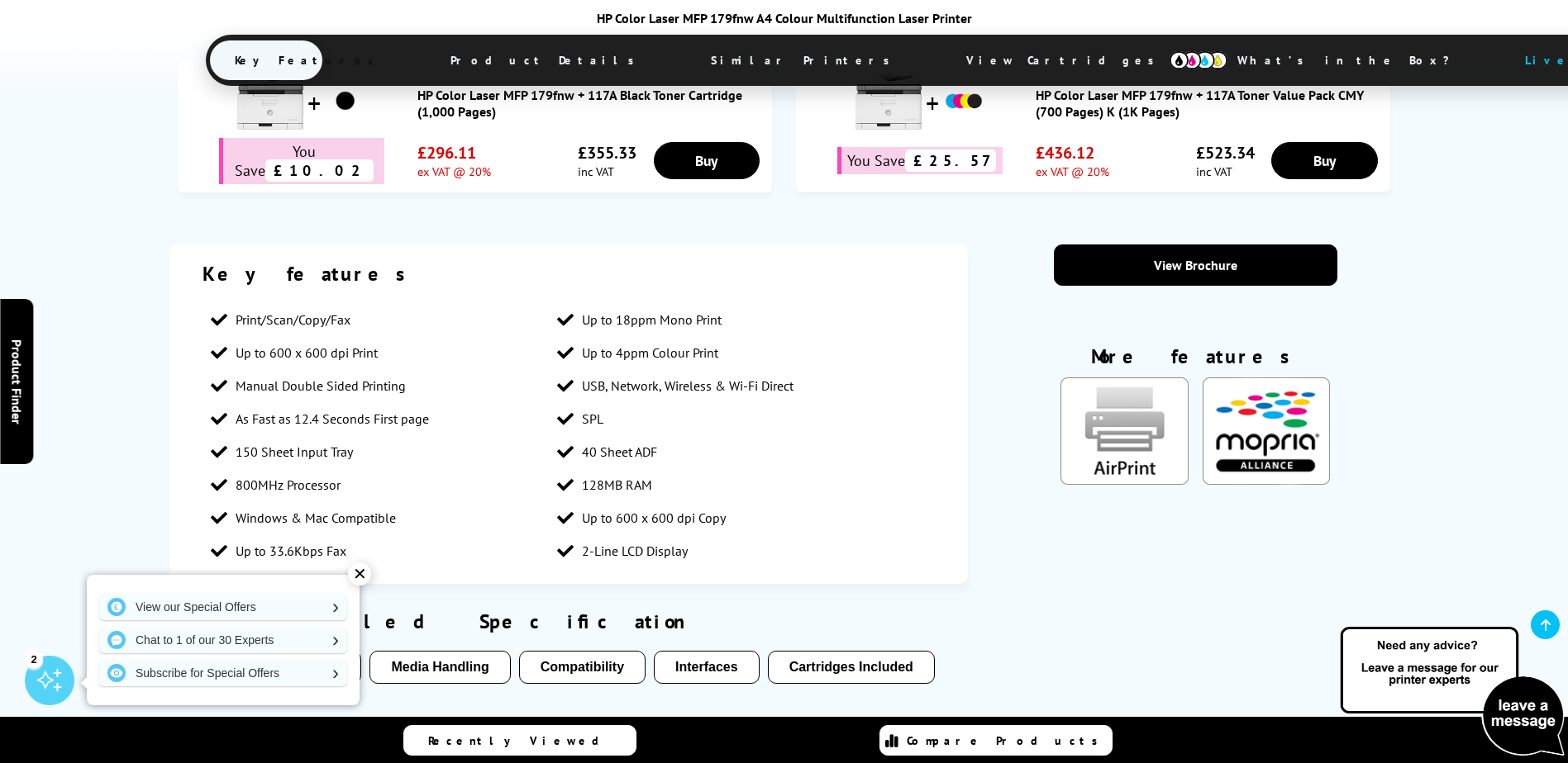
scroll to position [1074, 0]
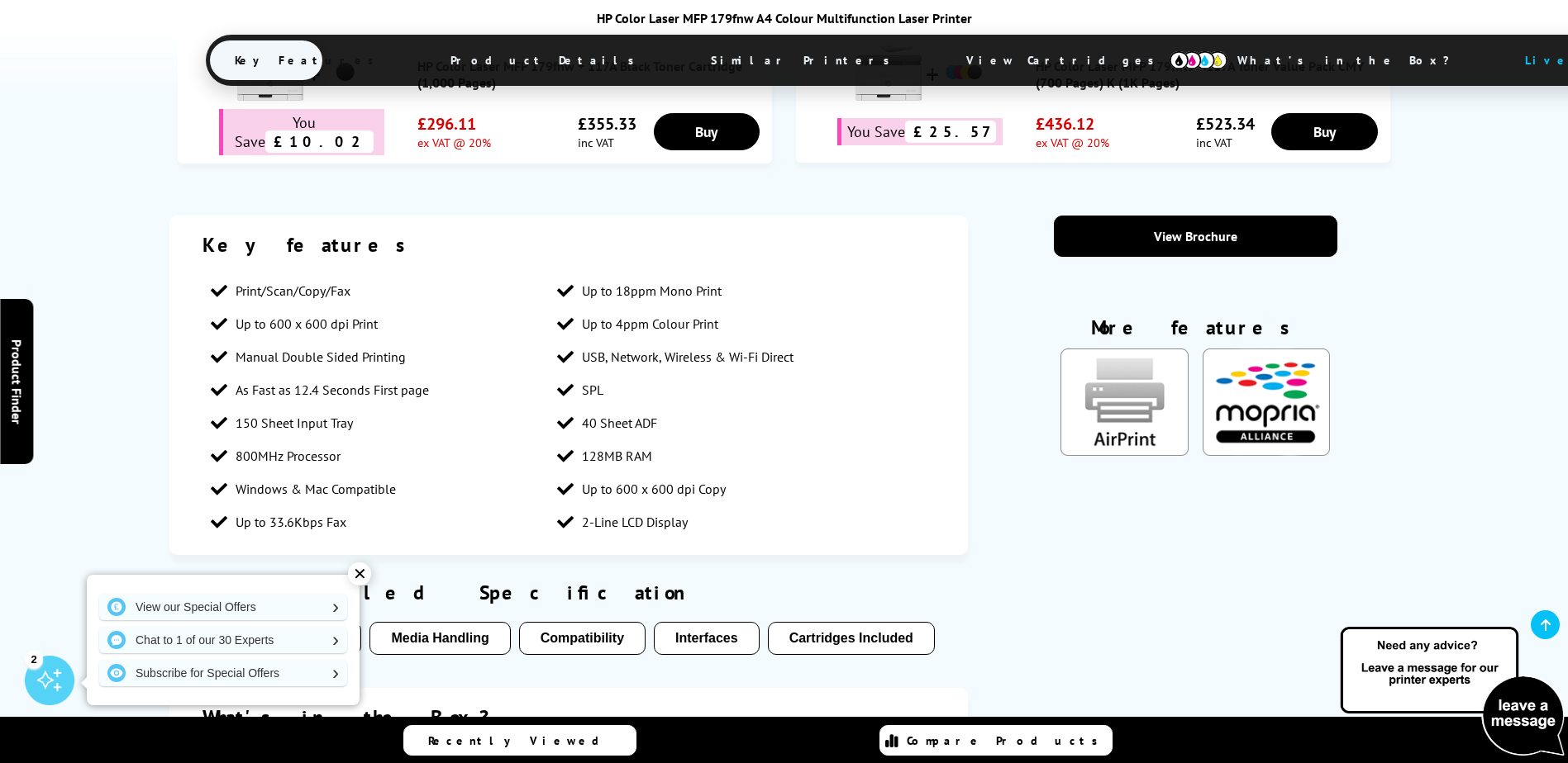
click at [354, 576] on div "✕" at bounding box center [359, 574] width 24 height 24
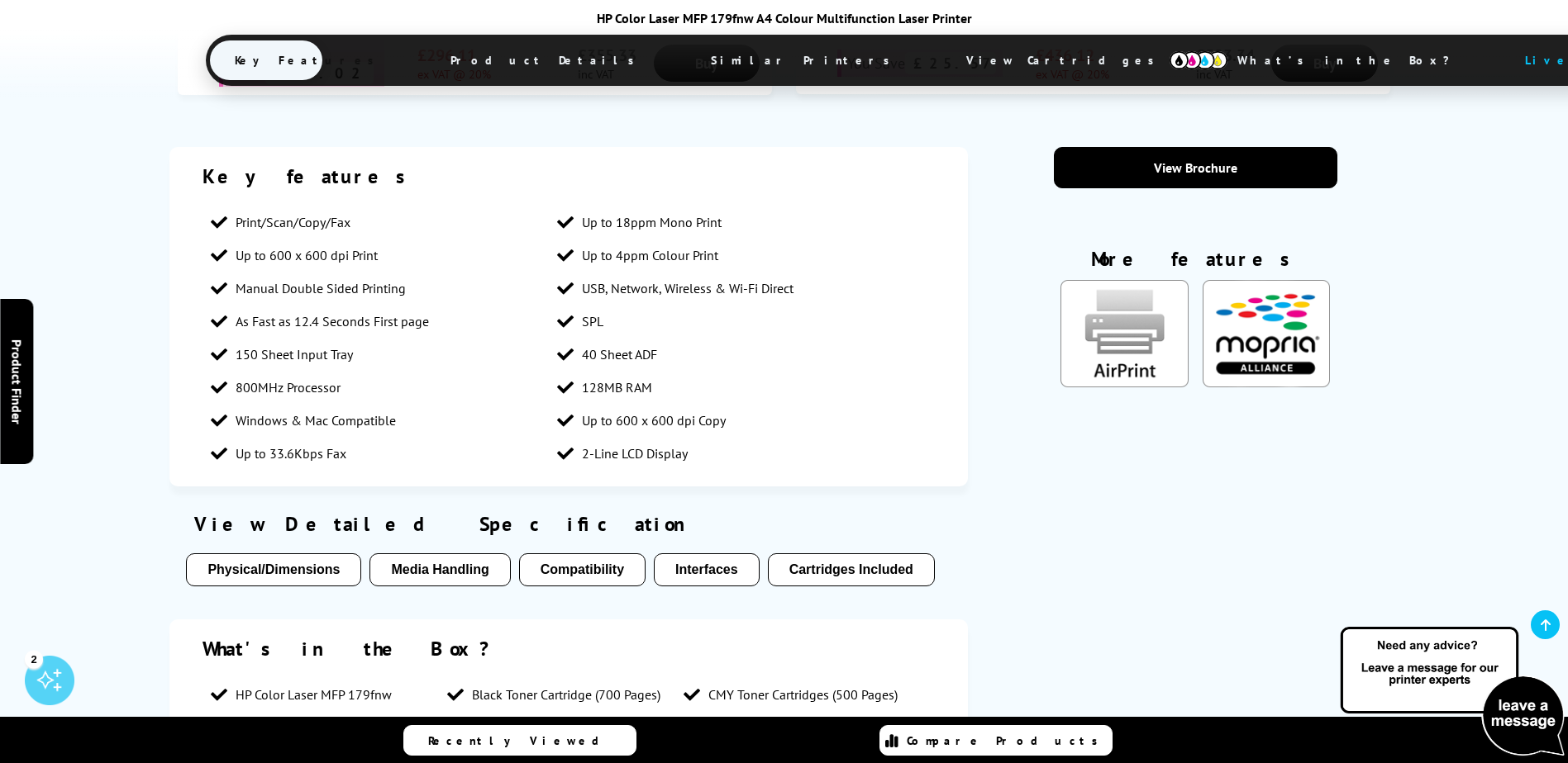
scroll to position [1157, 0]
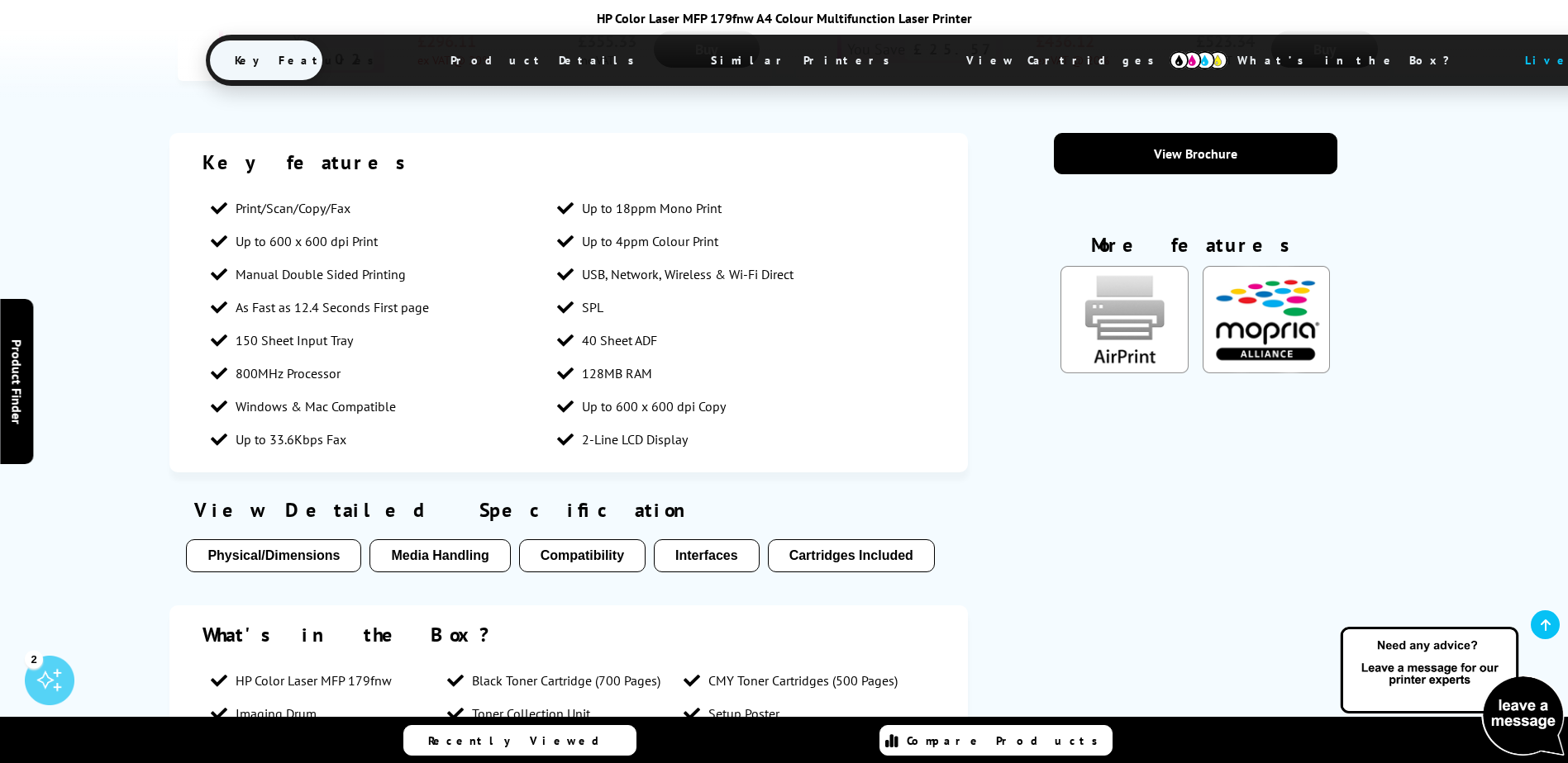
click at [446, 551] on button "Media Handling" at bounding box center [439, 556] width 140 height 33
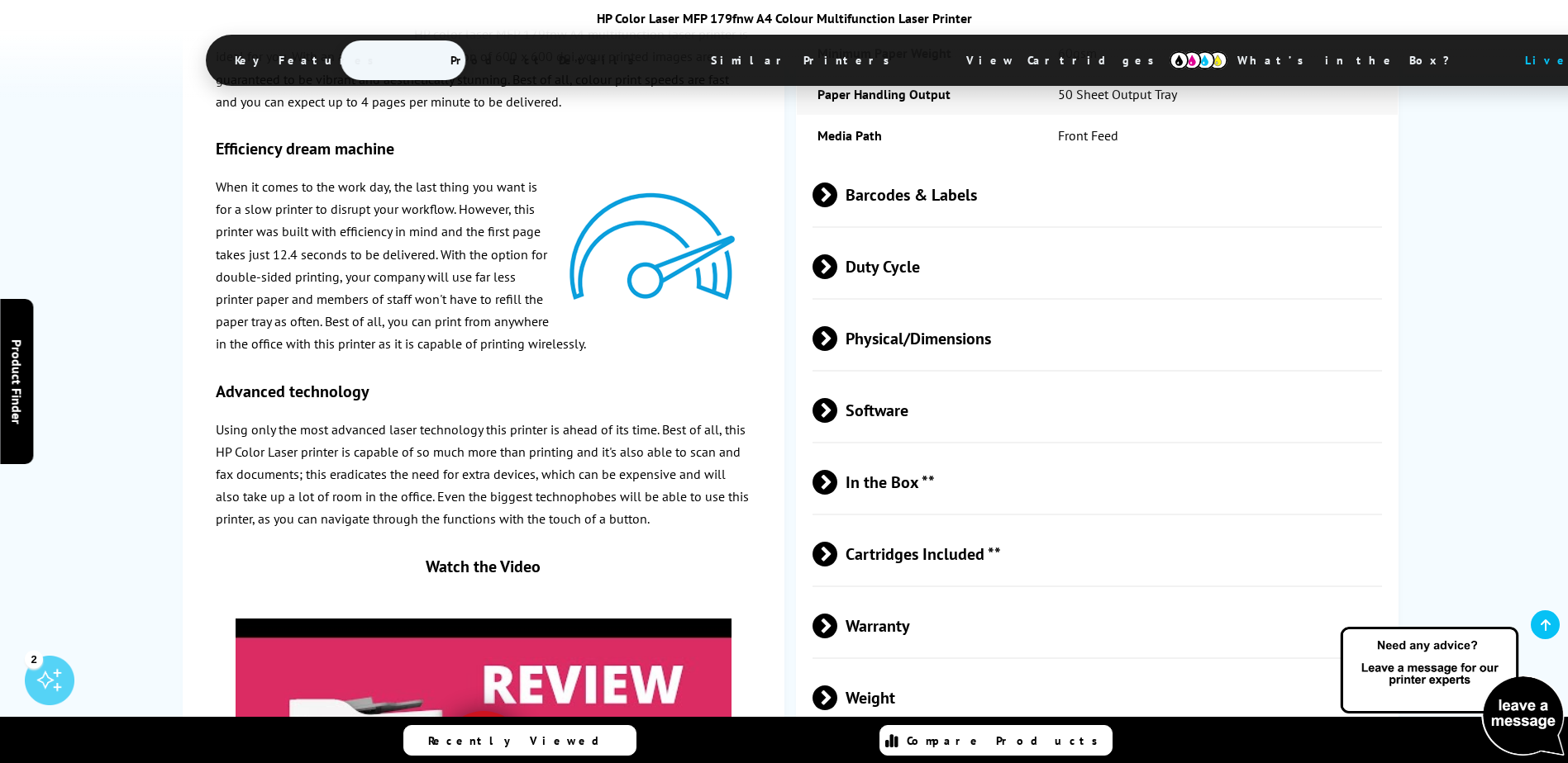
scroll to position [3338, 0]
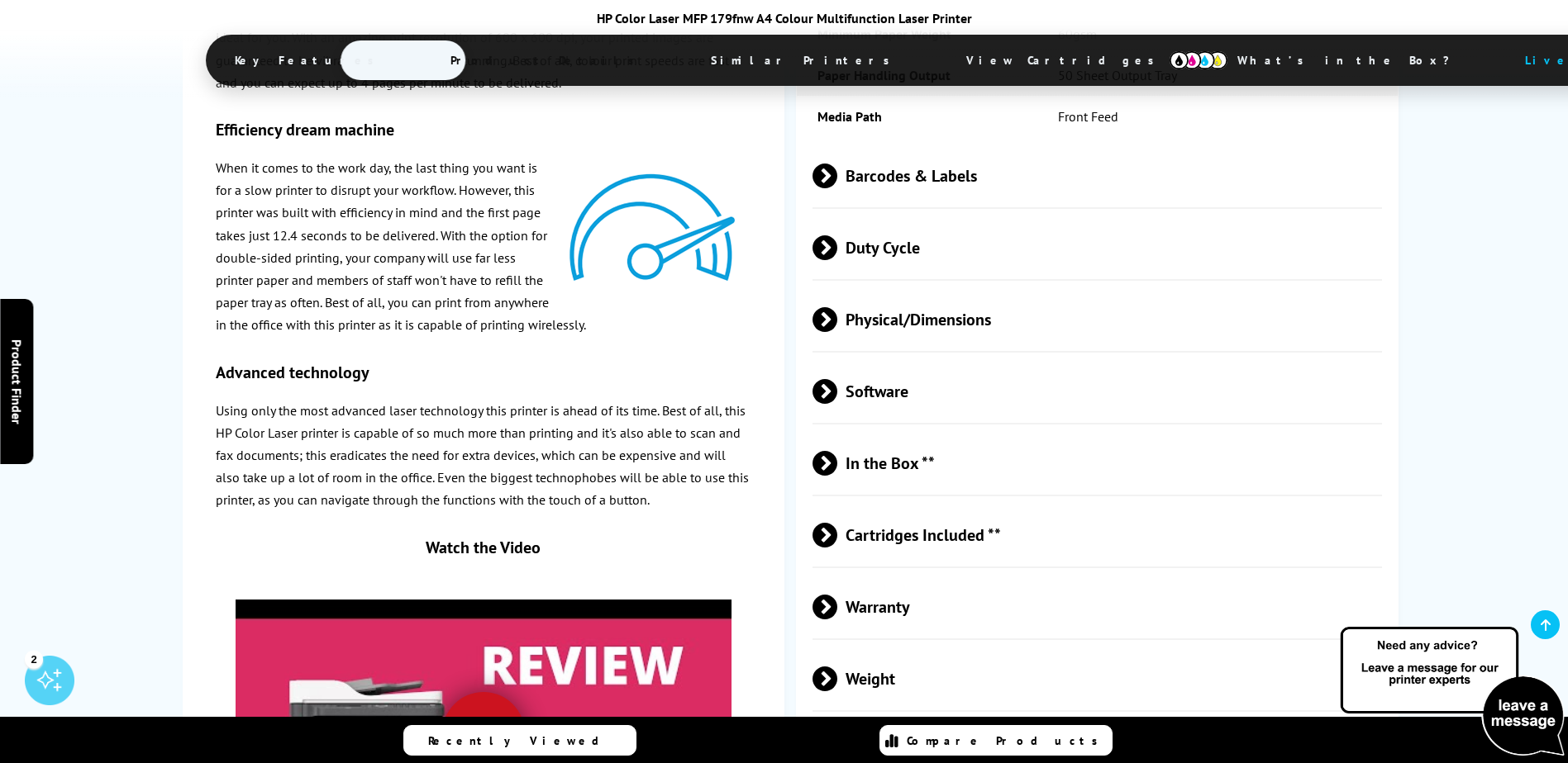
click at [940, 534] on span "Cartridges Included **" at bounding box center [1097, 536] width 570 height 62
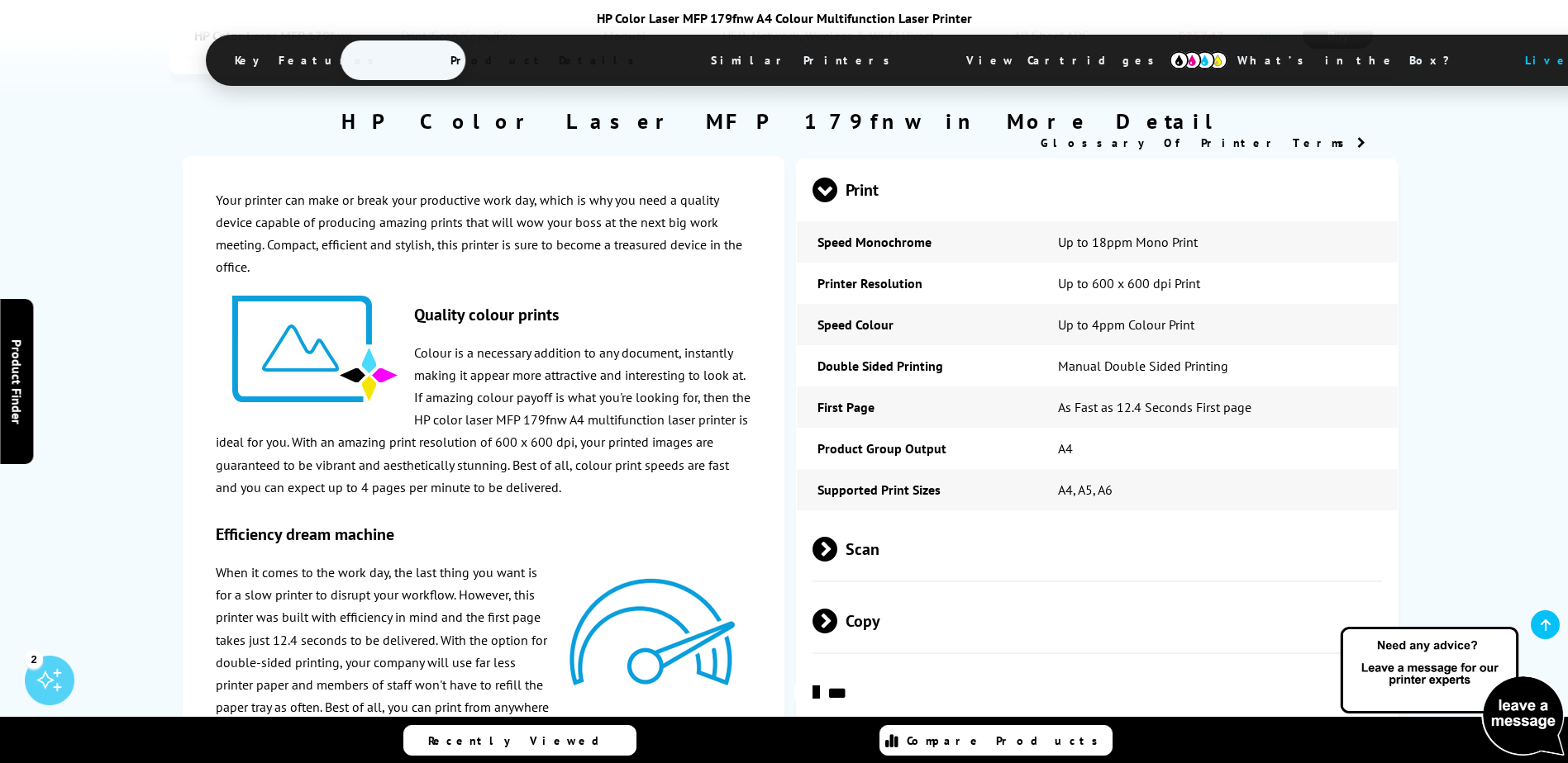
scroll to position [2099, 0]
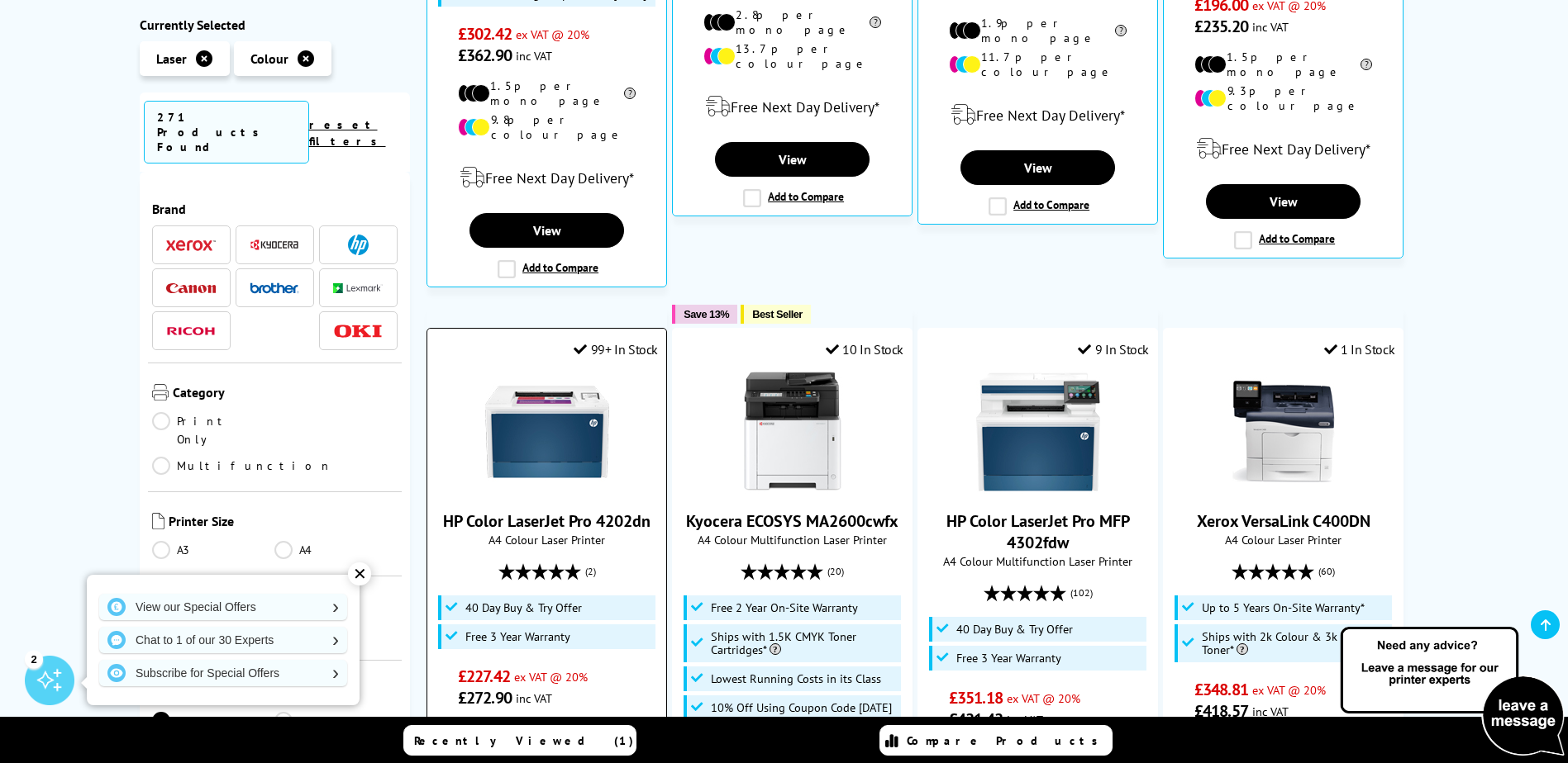
scroll to position [991, 0]
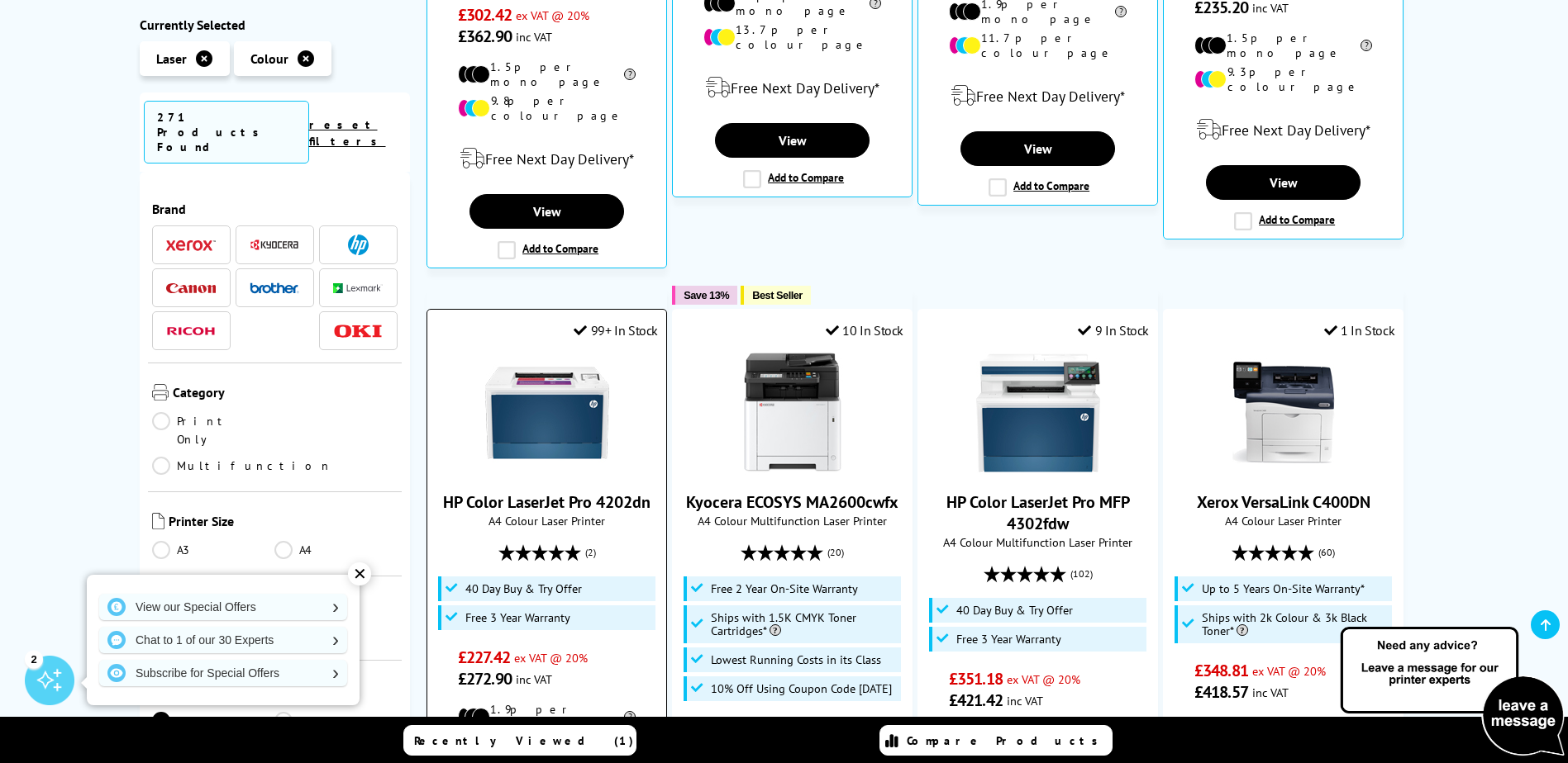
drag, startPoint x: 439, startPoint y: 440, endPoint x: 651, endPoint y: 442, distance: 212.0
click at [651, 442] on div "HP Color LaserJet Pro 4202dn A4 Colour Laser Printer (2)" at bounding box center [547, 520] width 223 height 339
drag, startPoint x: 651, startPoint y: 442, endPoint x: 590, endPoint y: 436, distance: 61.3
copy link "HP Color LaserJet Pro 4202dn"
click at [567, 373] on img at bounding box center [548, 413] width 124 height 124
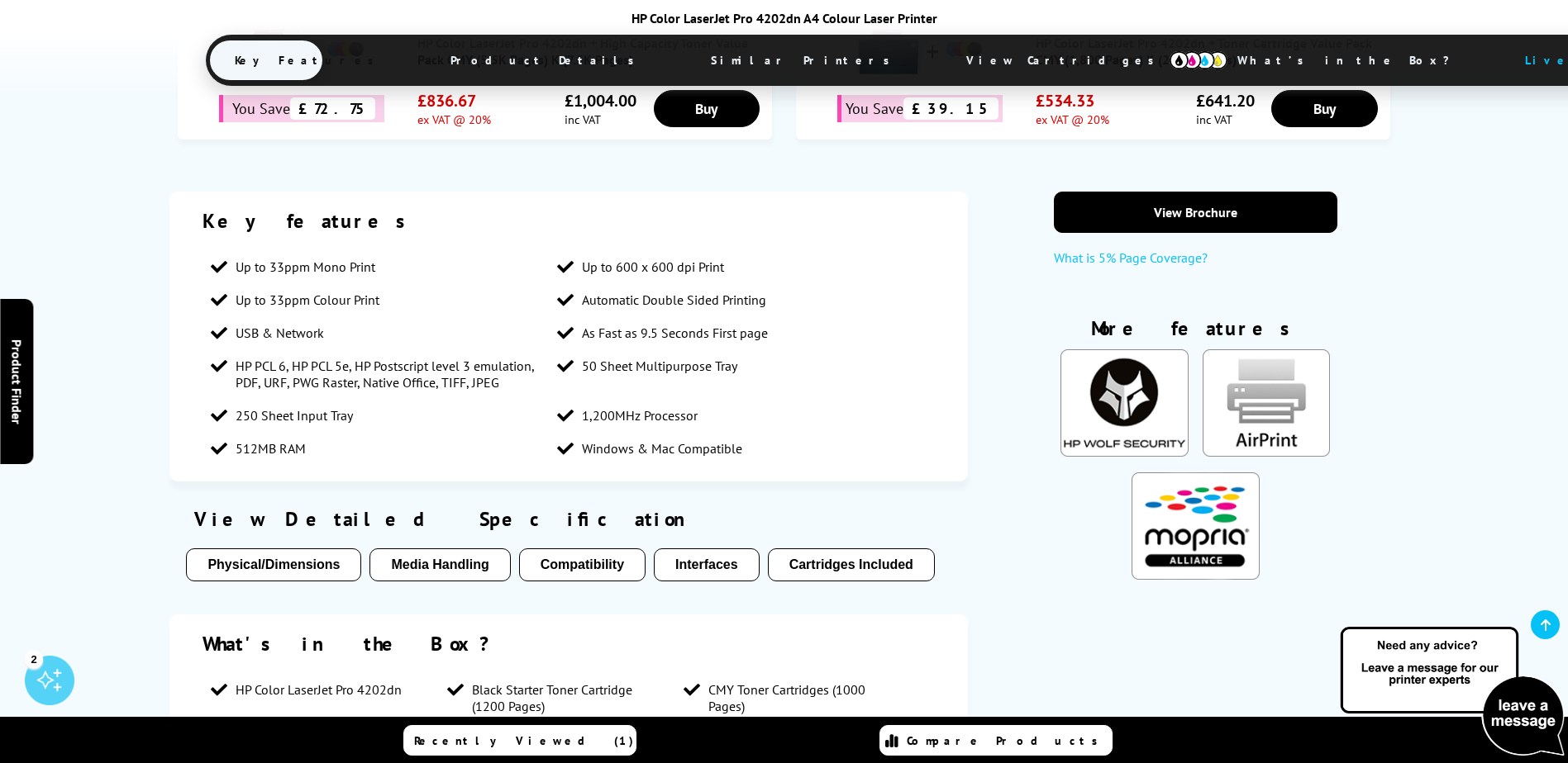
click at [468, 561] on button "Media Handling" at bounding box center [439, 564] width 140 height 33
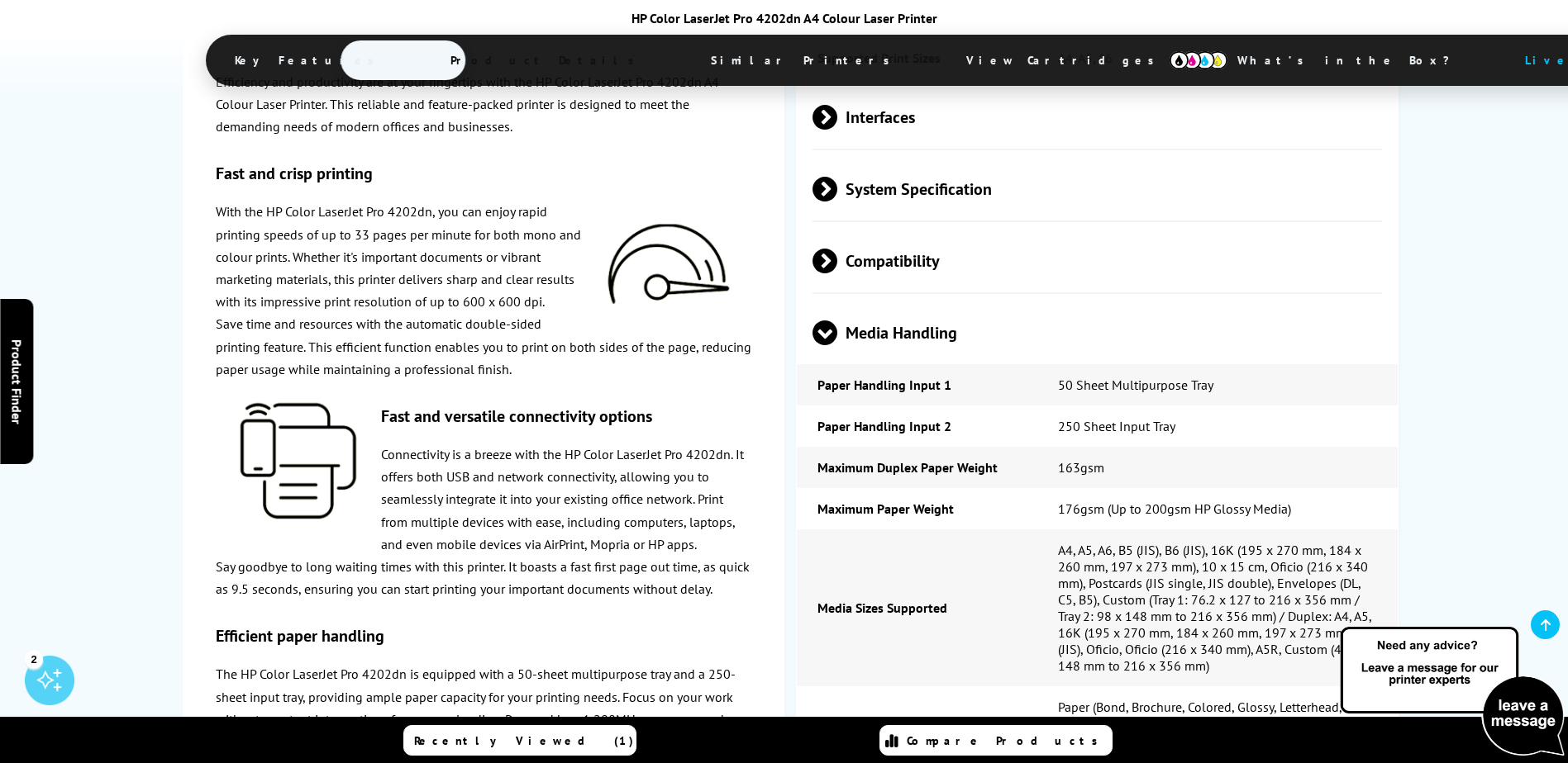
scroll to position [3210, 0]
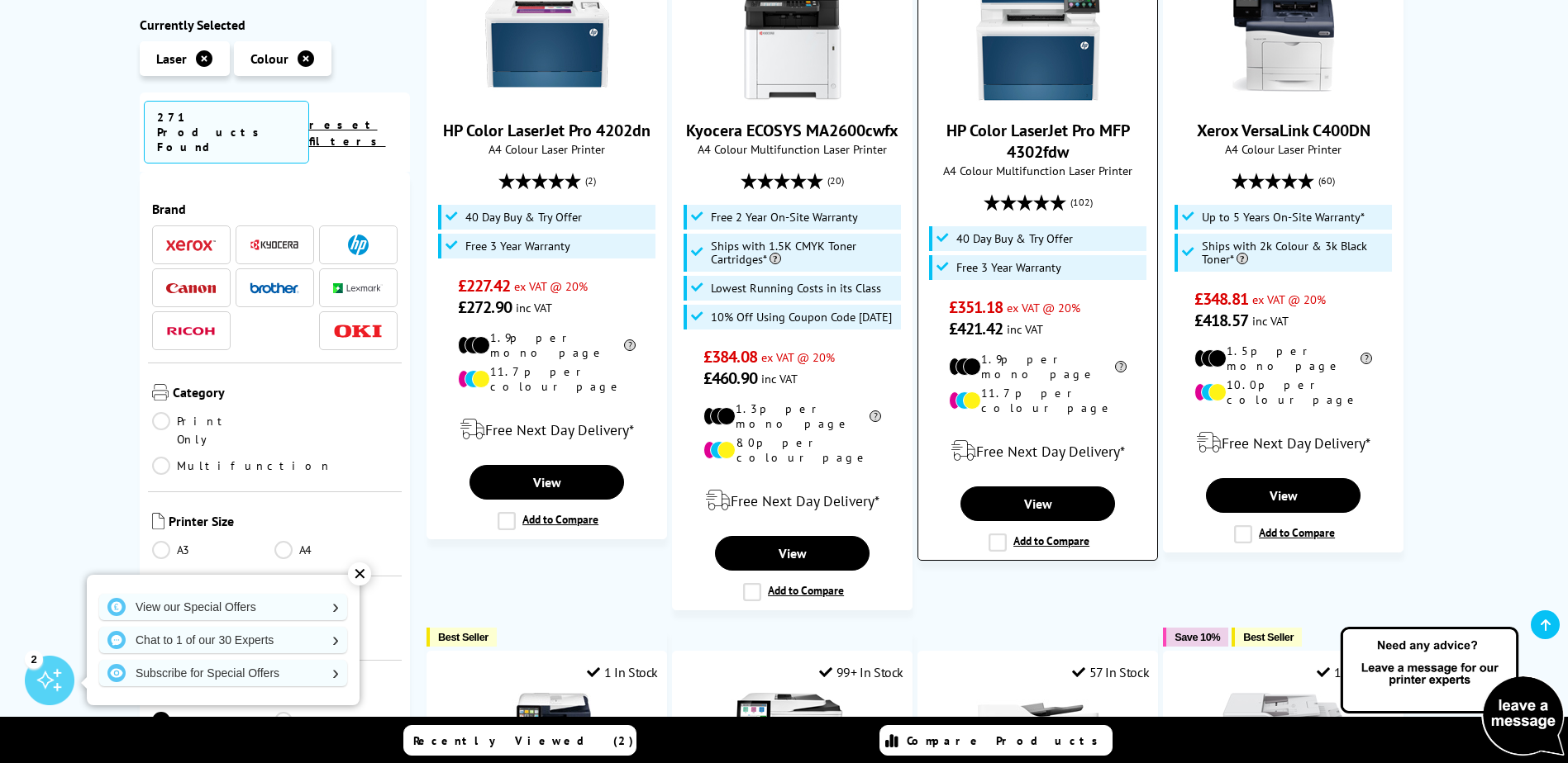
scroll to position [1322, 0]
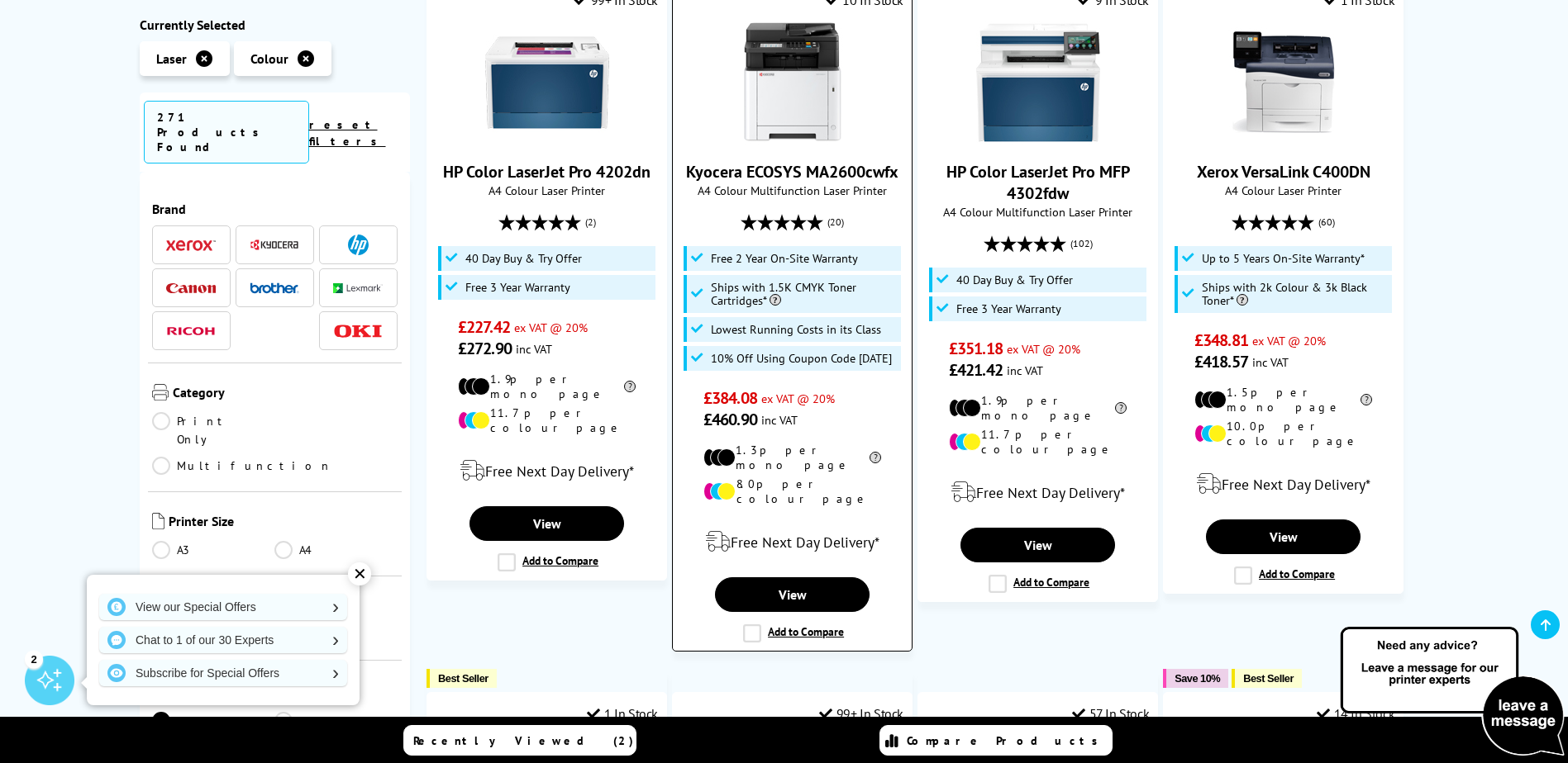
drag, startPoint x: 682, startPoint y: 105, endPoint x: 901, endPoint y: 101, distance: 219.0
click at [901, 101] on div "Kyocera ECOSYS MA2600cwfx A4 Colour Multifunction Laser Printer 10% Off Using C…" at bounding box center [792, 226] width 223 height 410
drag, startPoint x: 901, startPoint y: 101, endPoint x: 859, endPoint y: 109, distance: 42.8
copy link "Kyocera ECOSYS MA2600cwfx"
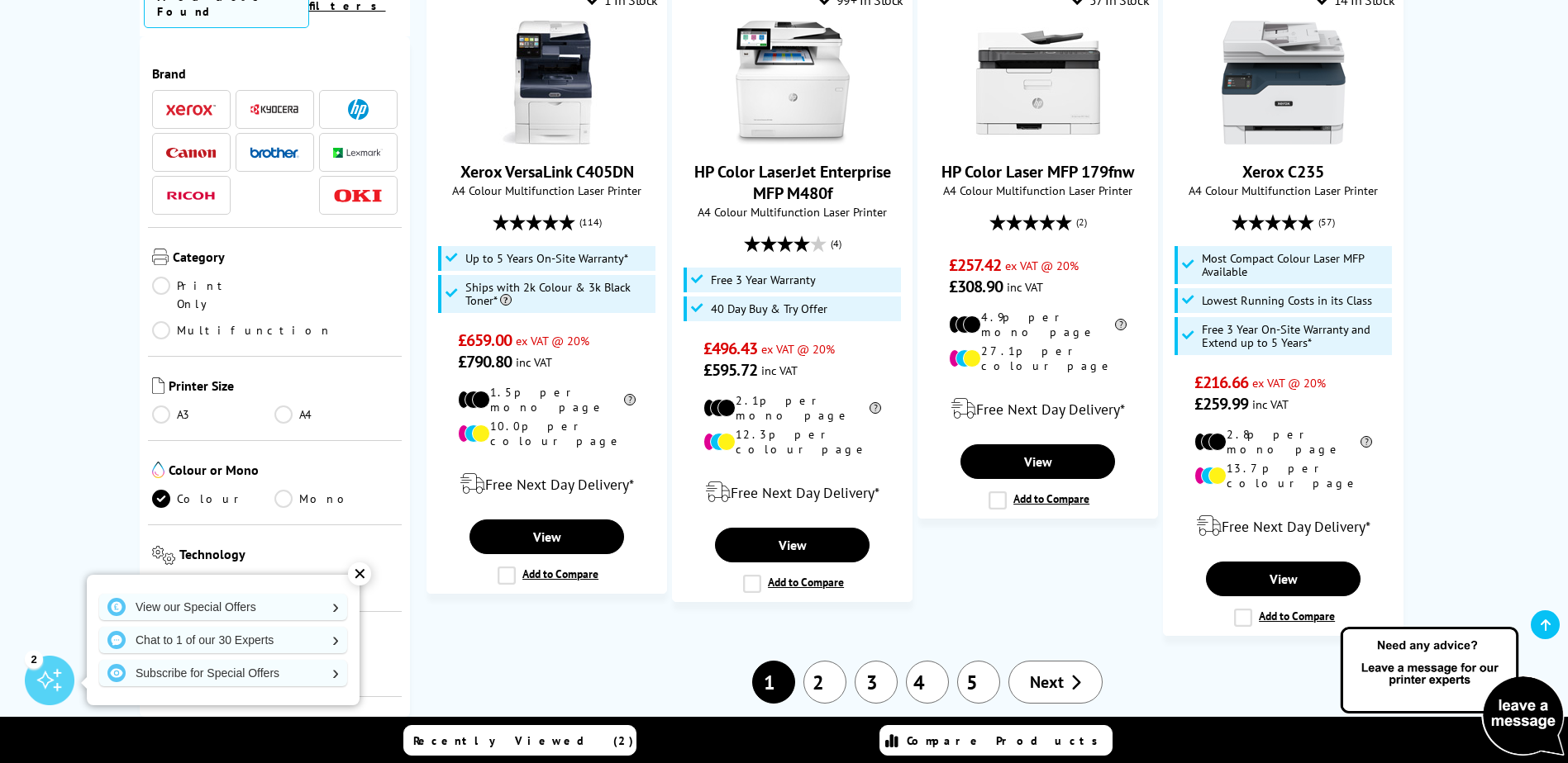
scroll to position [2065, 0]
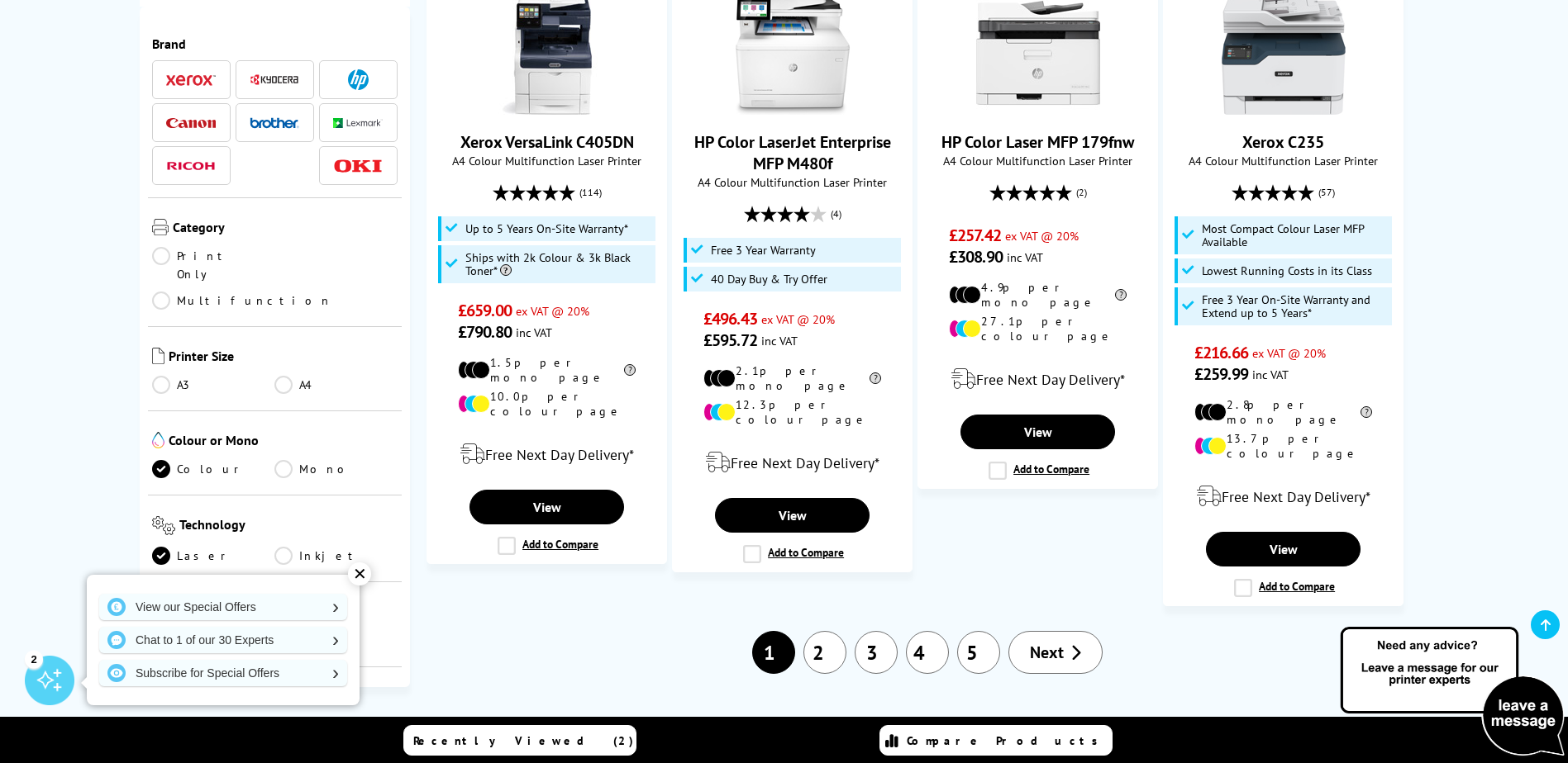
click at [1054, 642] on span "Next" at bounding box center [1046, 653] width 34 height 22
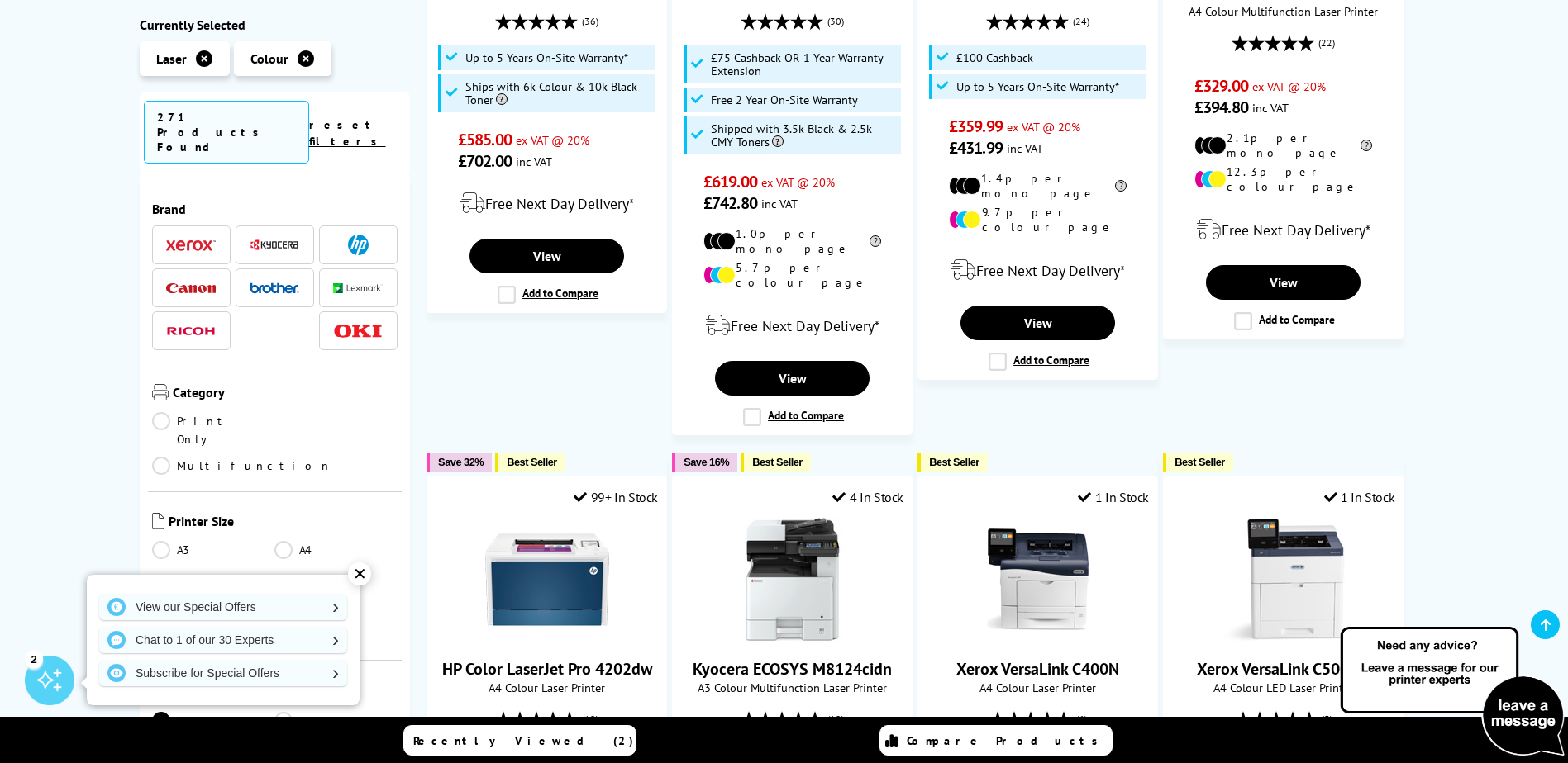
scroll to position [1487, 0]
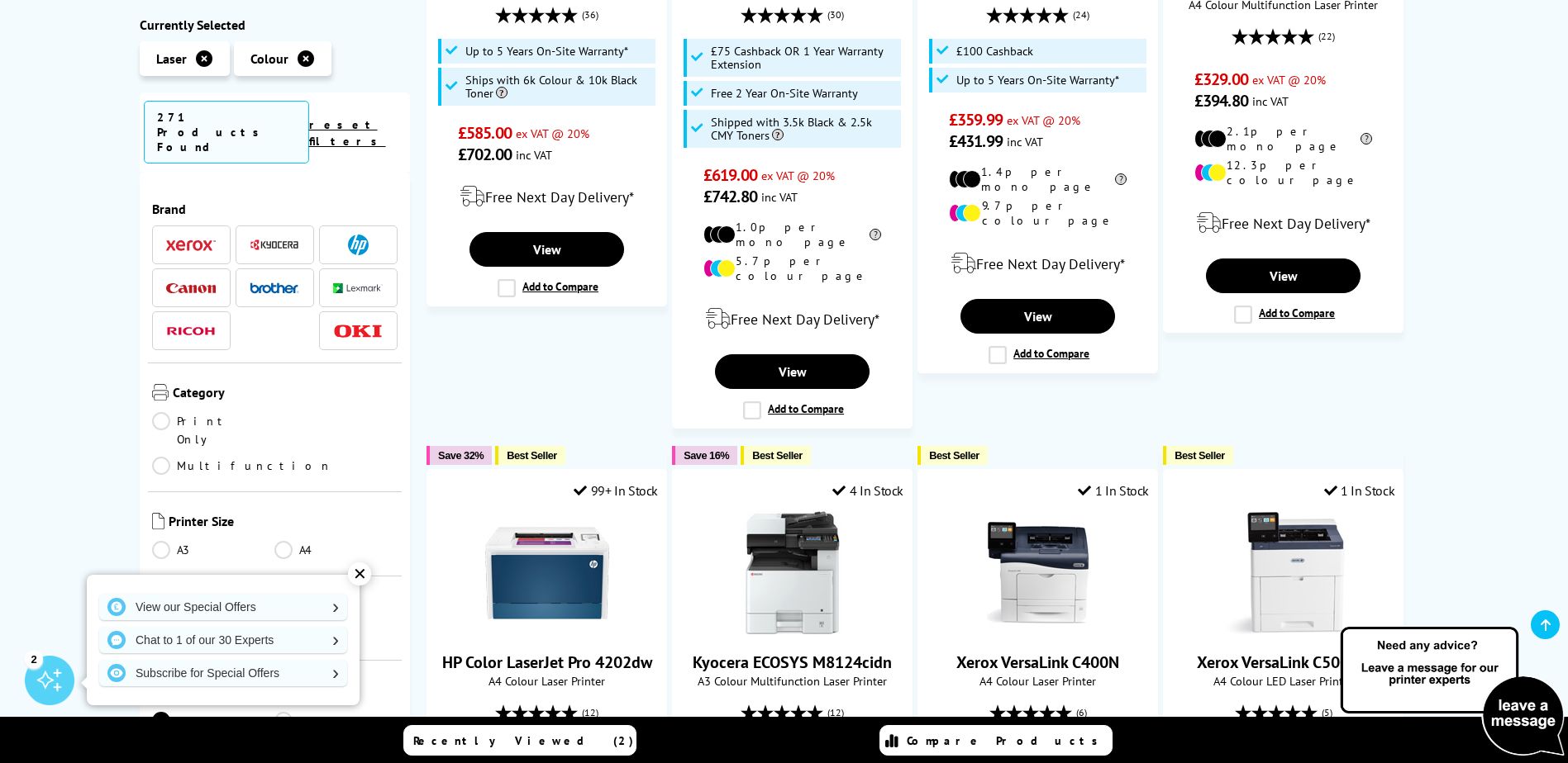
click at [179, 283] on img at bounding box center [191, 288] width 50 height 11
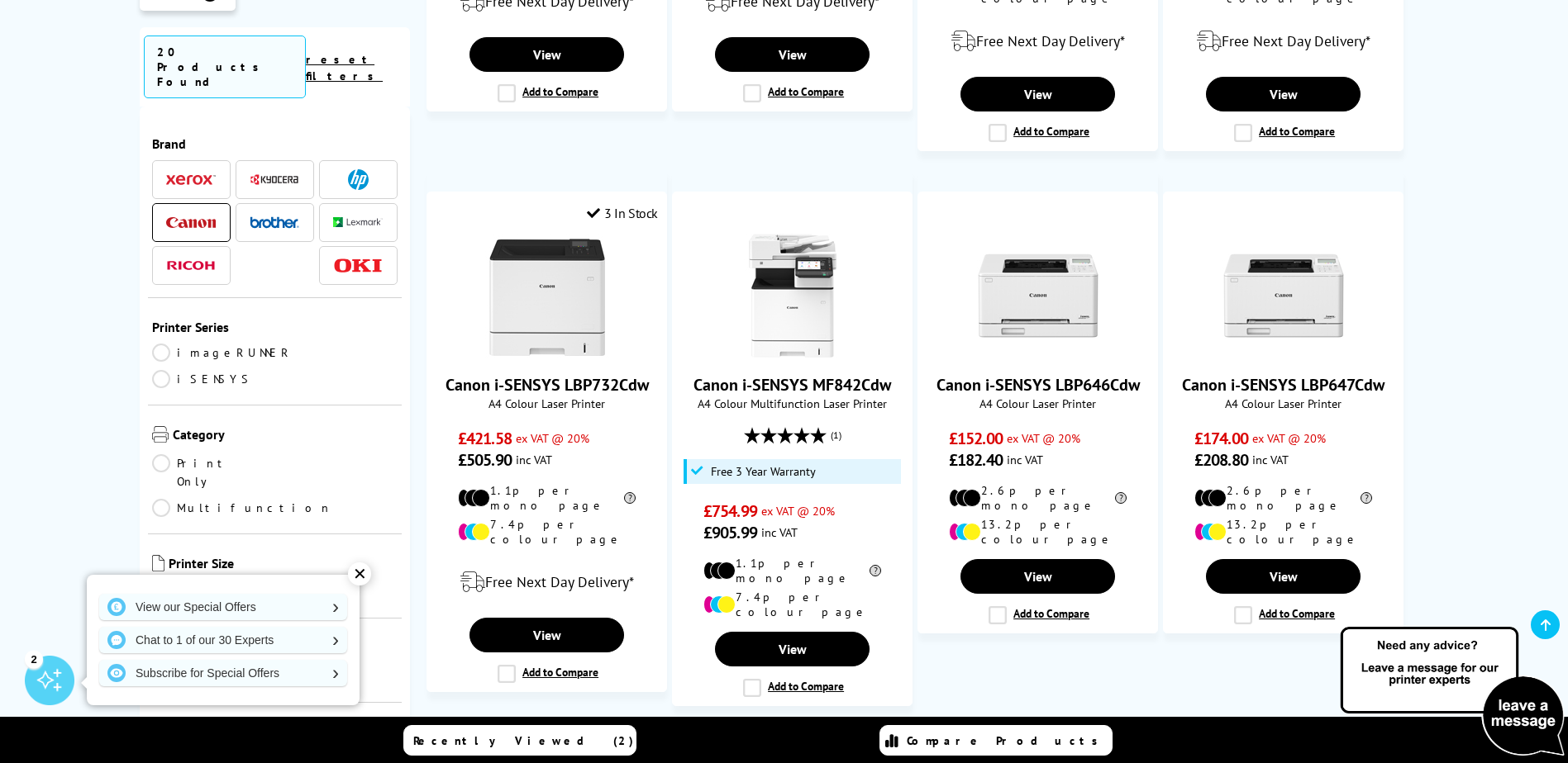
click at [983, 742] on span "Next" at bounding box center [970, 753] width 34 height 22
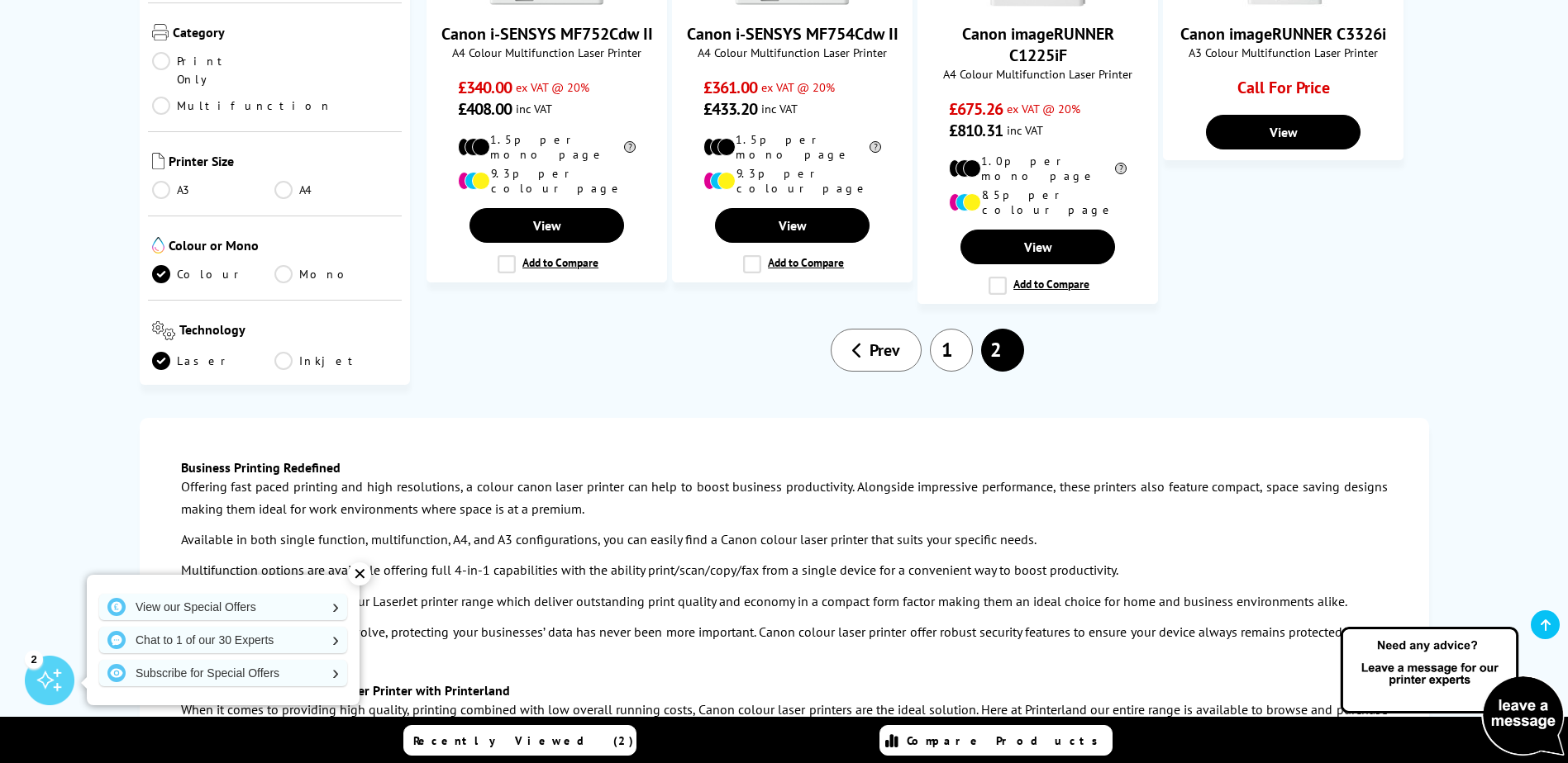
scroll to position [1157, 0]
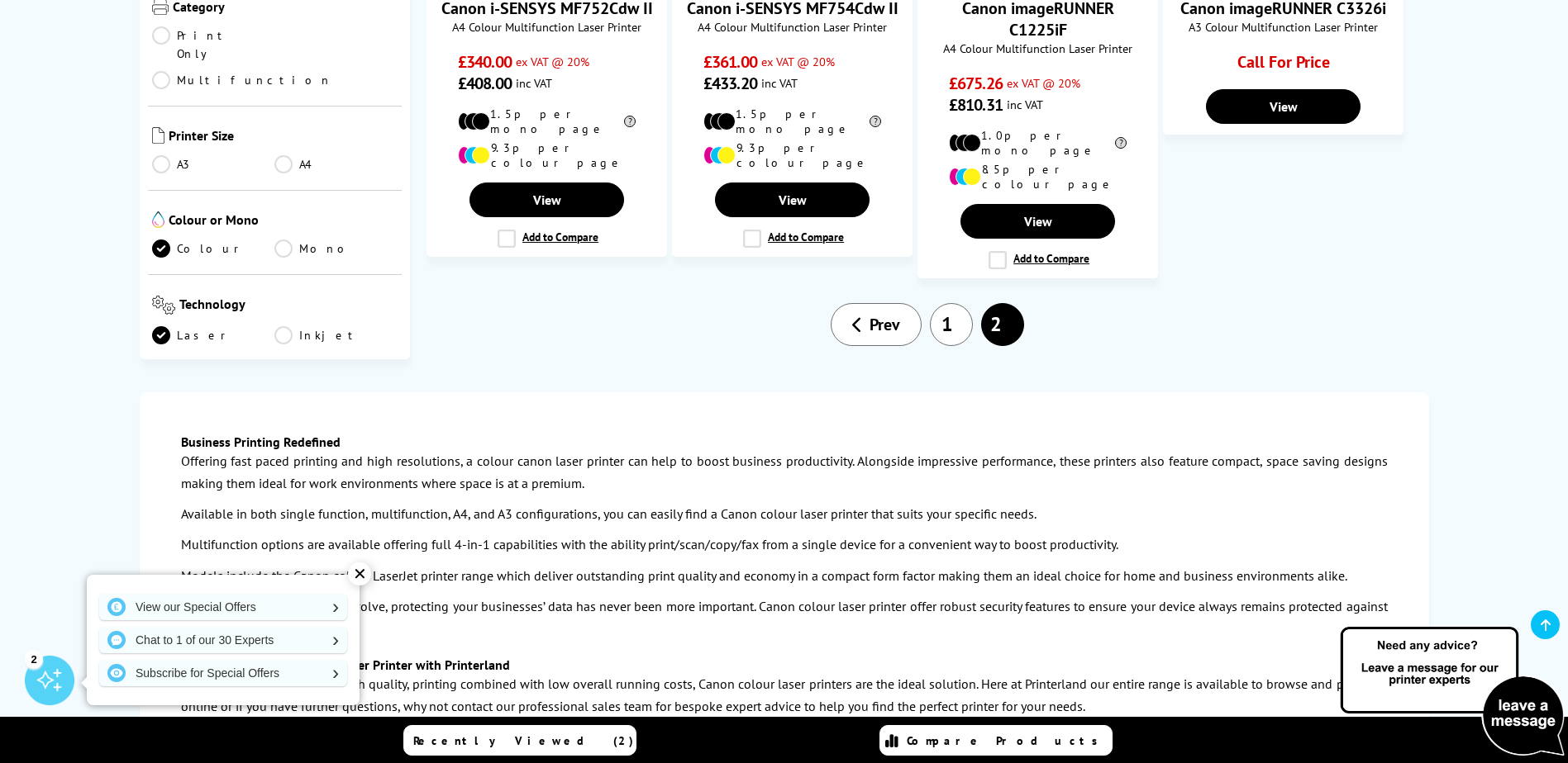
click at [952, 303] on link "1" at bounding box center [951, 324] width 43 height 43
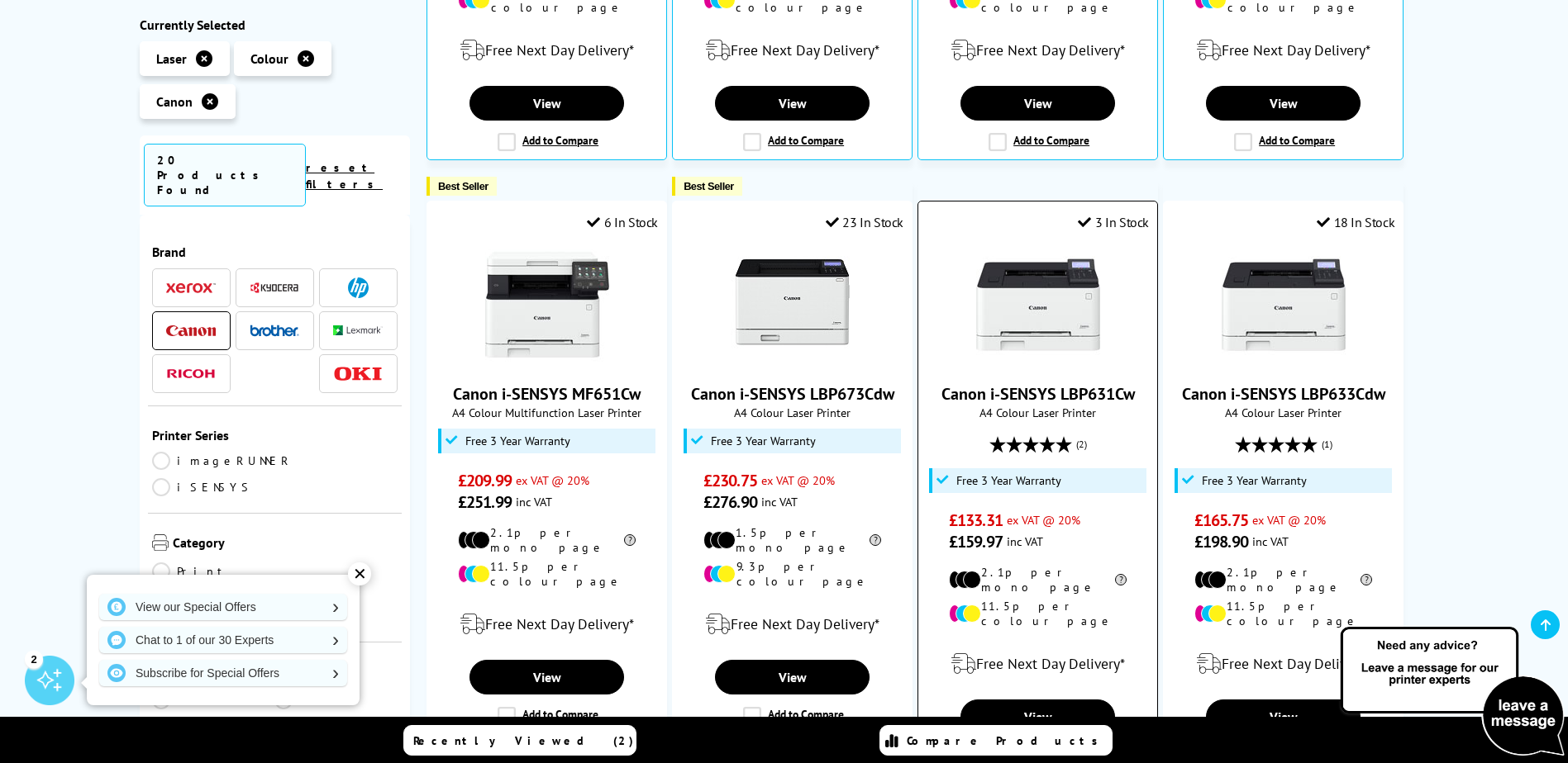
scroll to position [909, 0]
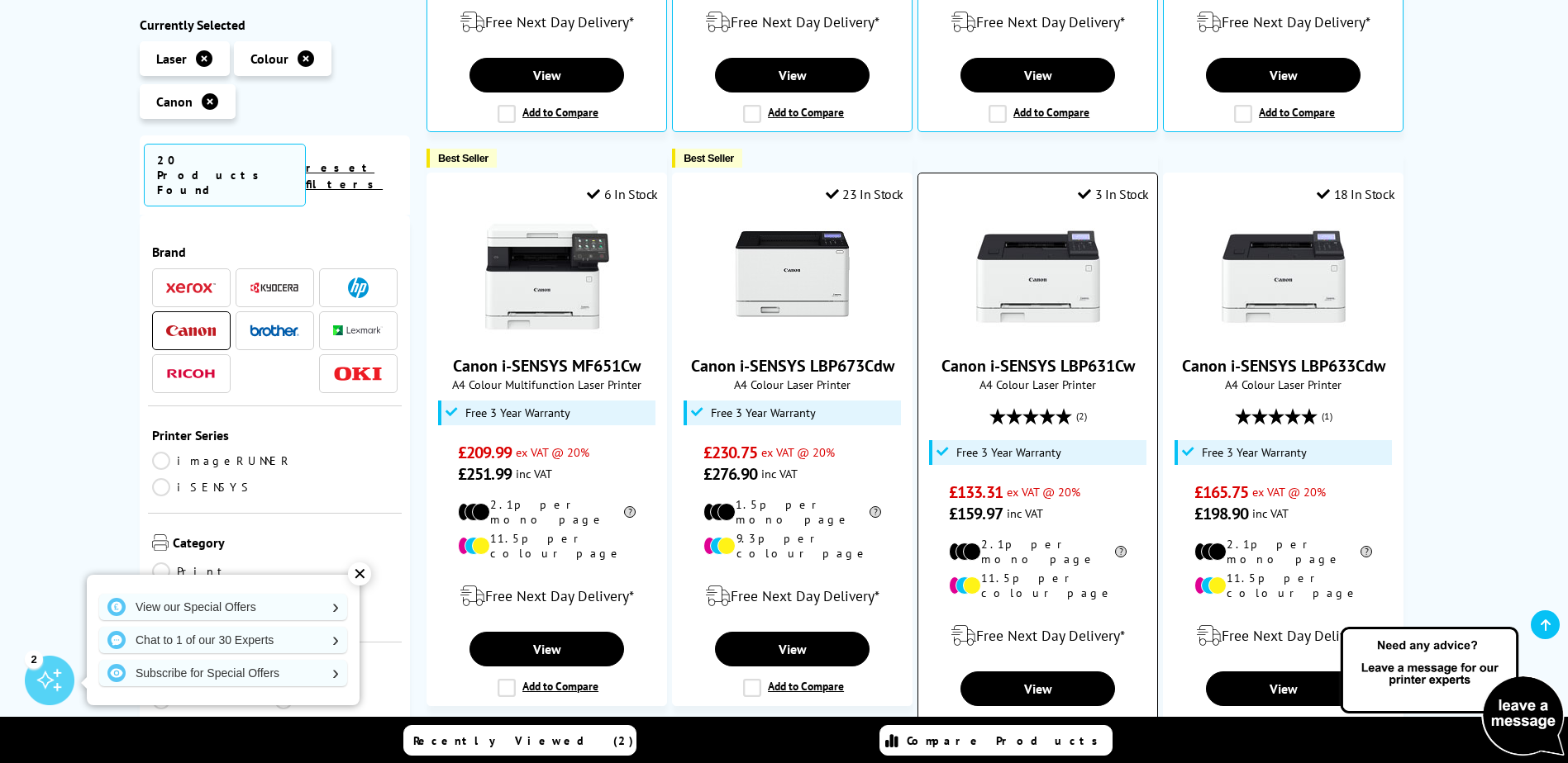
drag, startPoint x: 938, startPoint y: 342, endPoint x: 1138, endPoint y: 345, distance: 200.0
click at [1138, 355] on span "Canon i-SENSYS LBP631Cw" at bounding box center [1037, 366] width 214 height 22
drag, startPoint x: 1138, startPoint y: 345, endPoint x: 1109, endPoint y: 339, distance: 29.6
copy link "Canon i-SENSYS LBP631Cw"
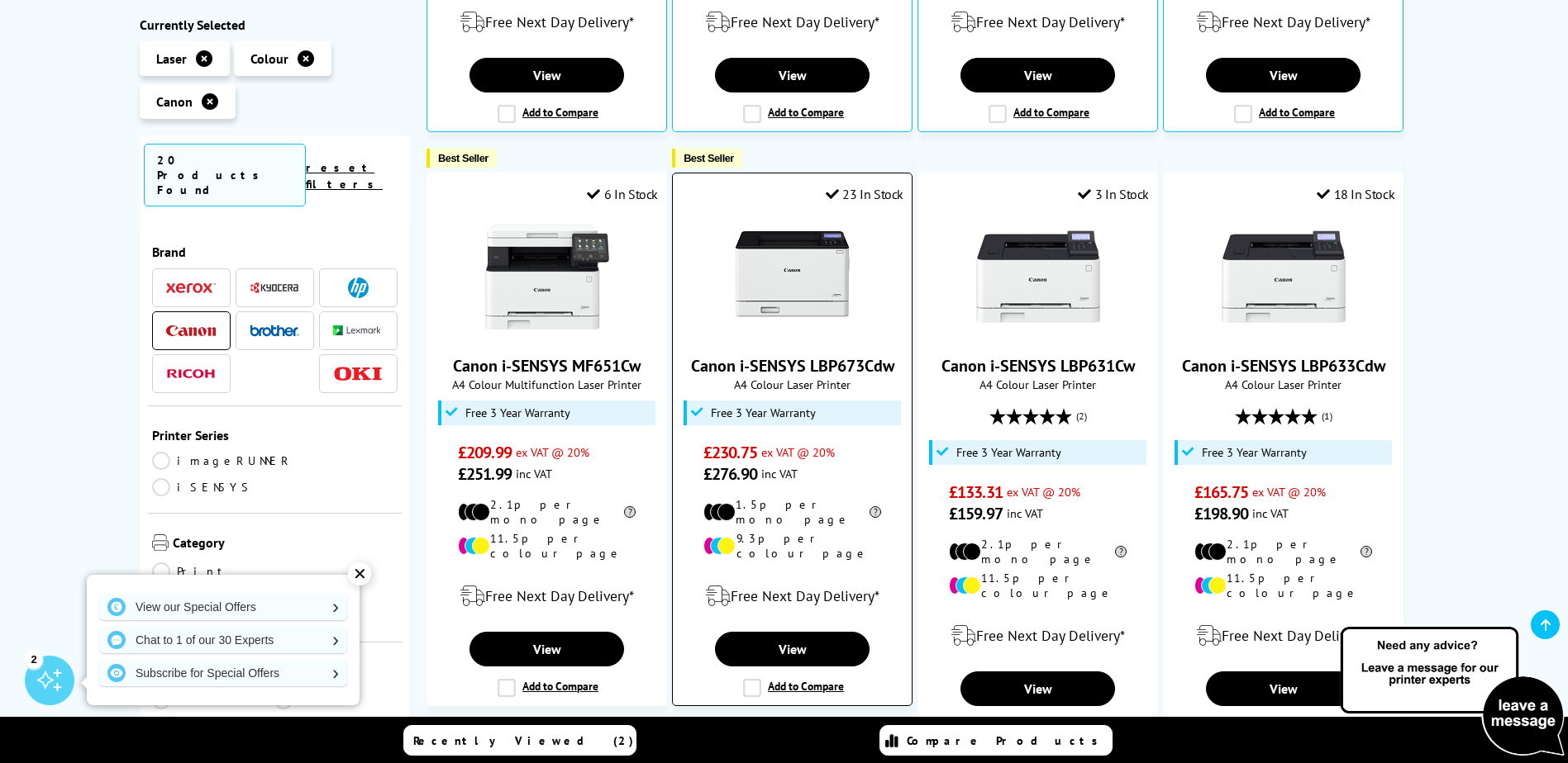
click at [675, 340] on div "23 In Stock Canon i-SENSYS LBP673Cdw A4 Colour Laser Printer £230.75 ex VAT @ 2…" at bounding box center [792, 440] width 240 height 534
click at [764, 355] on link "Canon i-SENSYS LBP673Cdw" at bounding box center [793, 366] width 203 height 22
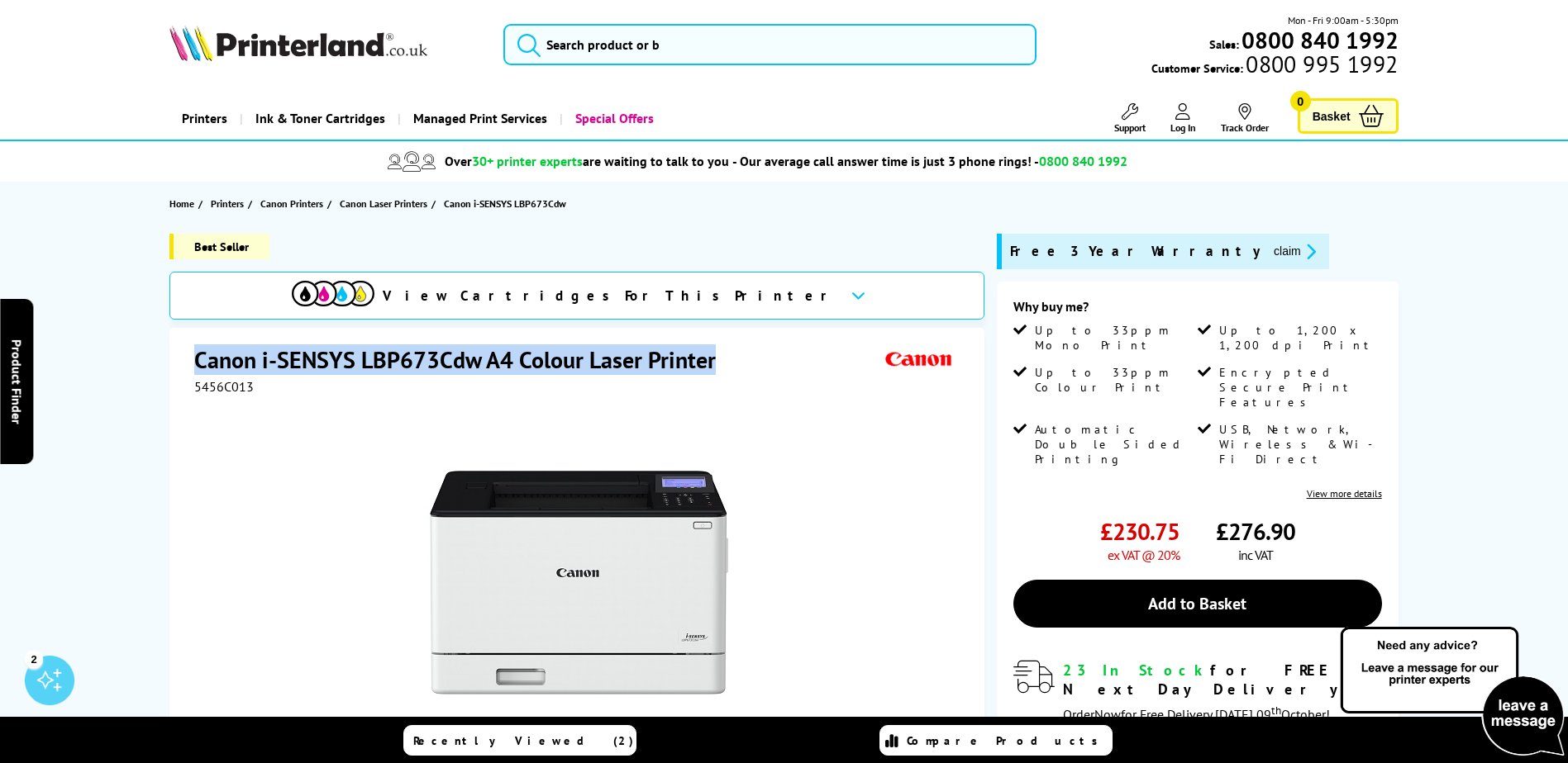
click at [718, 345] on h1 "Canon i-SENSYS LBP673Cdw A4 Colour Laser Printer" at bounding box center [463, 359] width 538 height 30
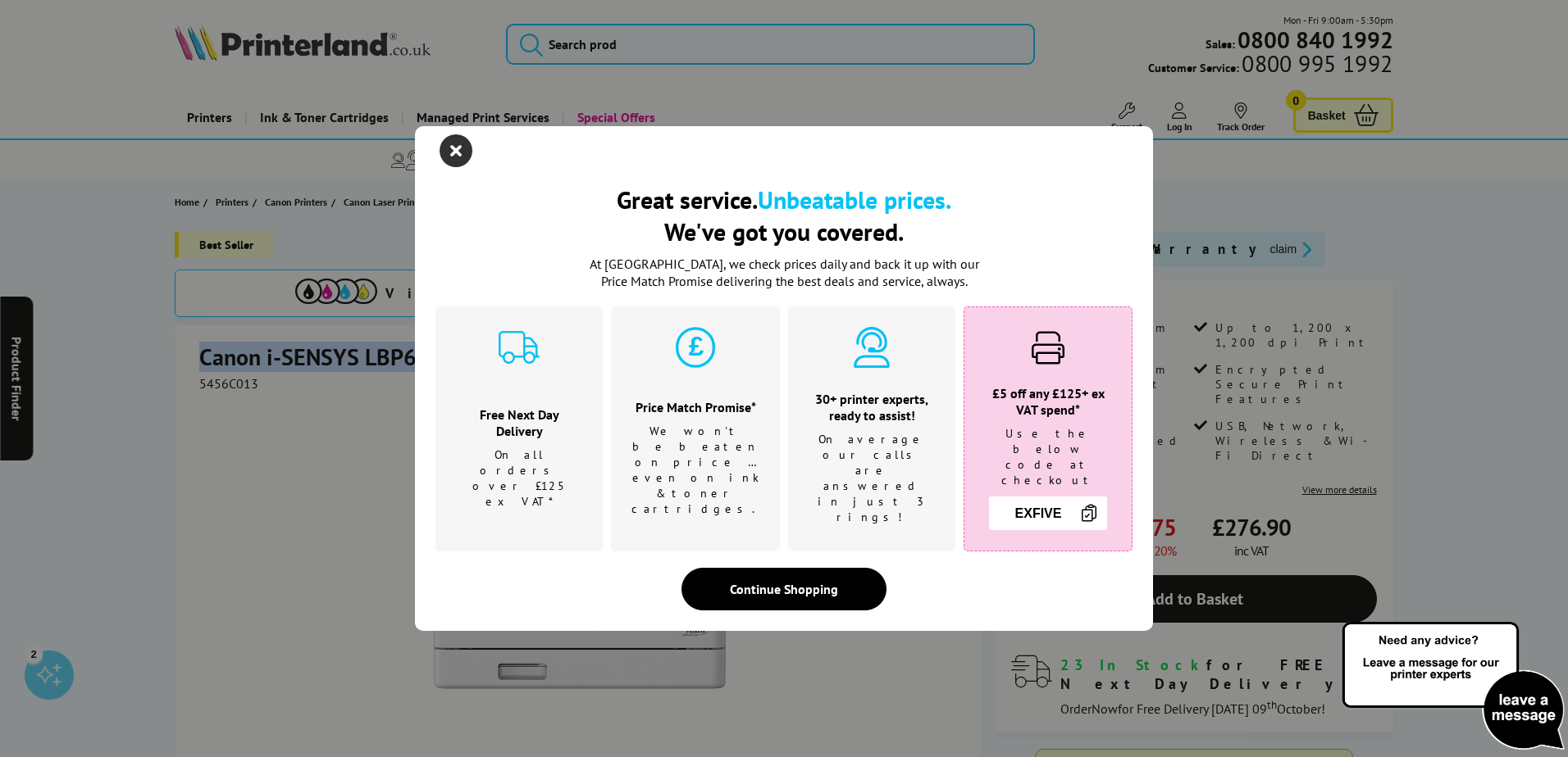
click at [457, 167] on icon "close modal" at bounding box center [456, 150] width 32 height 32
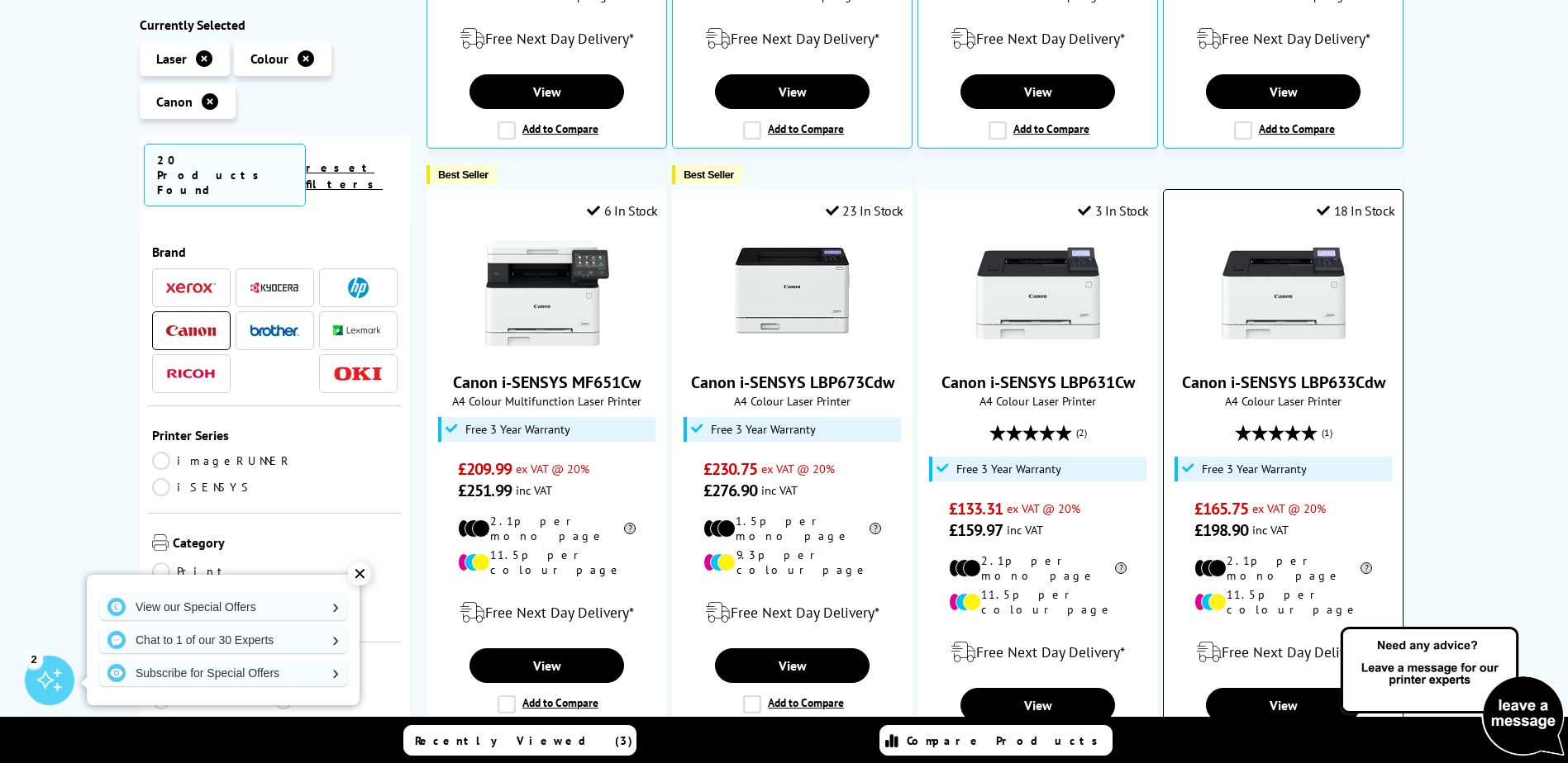
drag, startPoint x: 1177, startPoint y: 357, endPoint x: 1388, endPoint y: 360, distance: 211.0
click at [1388, 372] on span "Canon i-SENSYS LBP633Cdw" at bounding box center [1282, 383] width 214 height 22
drag, startPoint x: 1388, startPoint y: 360, endPoint x: 1318, endPoint y: 357, distance: 70.1
copy link "Canon i-SENSYS LBP633Cdw"
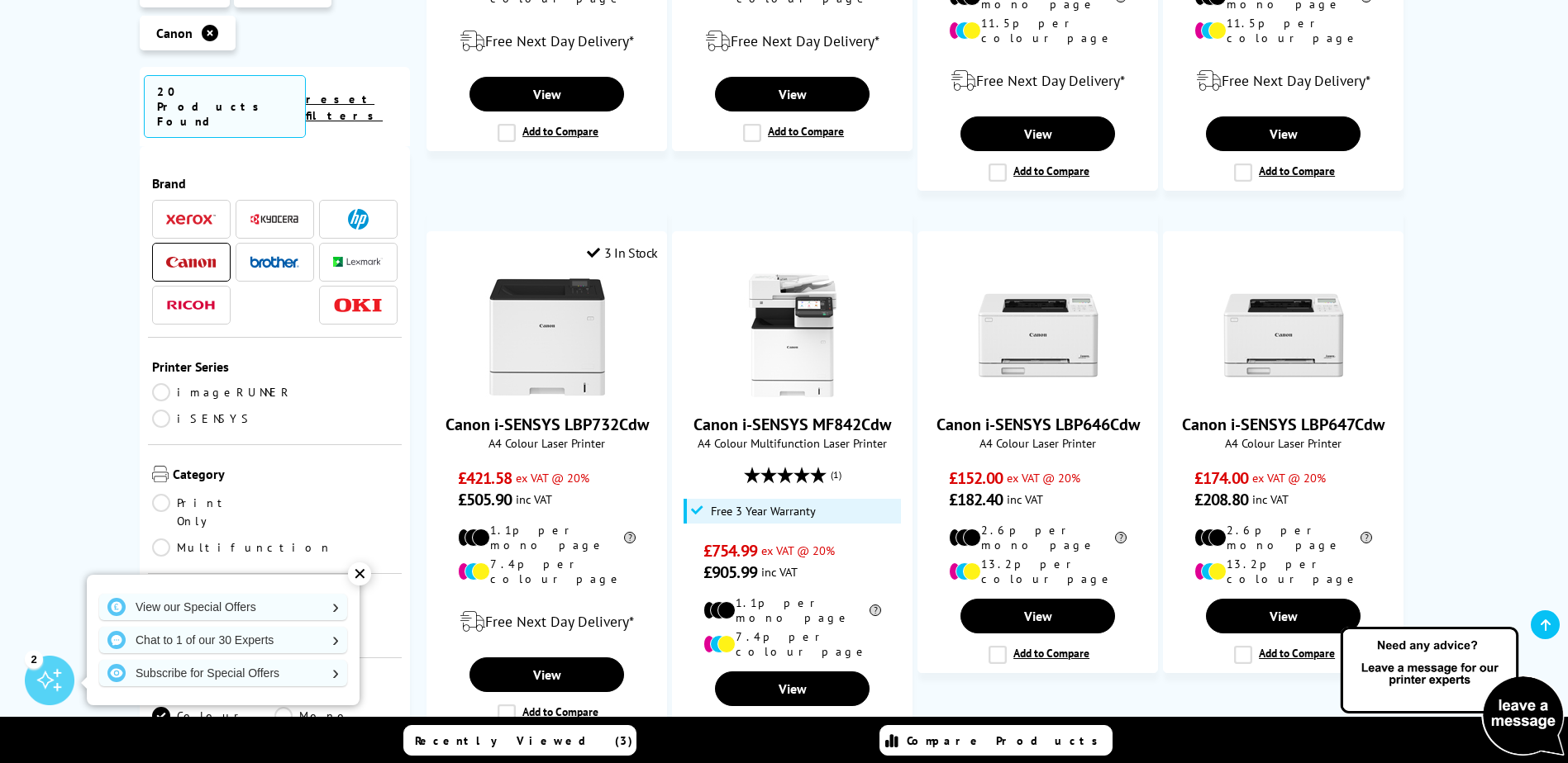
scroll to position [1471, 0]
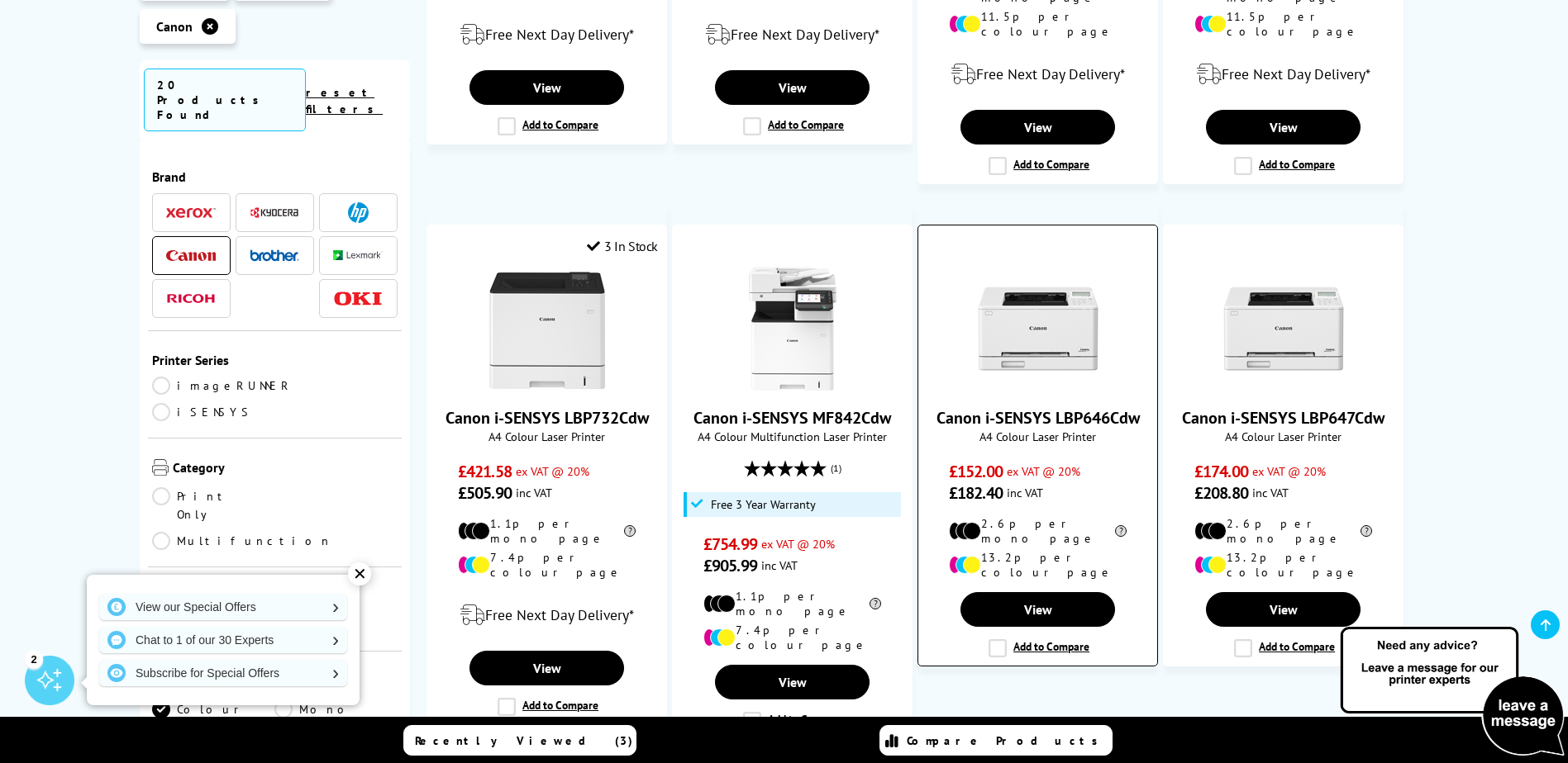
drag, startPoint x: 934, startPoint y: 361, endPoint x: 1138, endPoint y: 366, distance: 204.1
click at [1138, 407] on span "Canon i-SENSYS LBP646Cdw" at bounding box center [1037, 418] width 214 height 22
drag, startPoint x: 1138, startPoint y: 366, endPoint x: 1069, endPoint y: 367, distance: 69.0
copy link "Canon i-SENSYS LBP646Cdw"
